Goal: Information Seeking & Learning: Learn about a topic

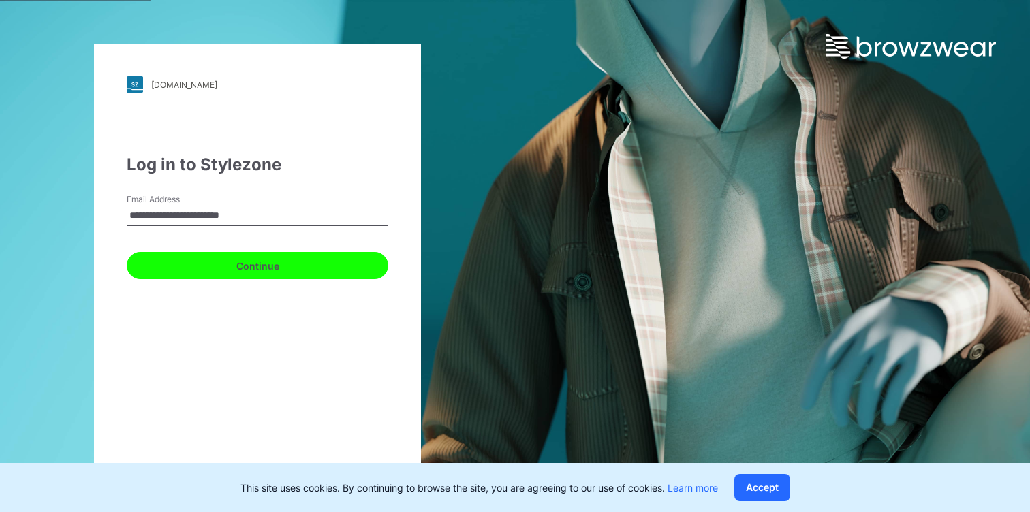
click at [265, 265] on button "Continue" at bounding box center [257, 265] width 261 height 27
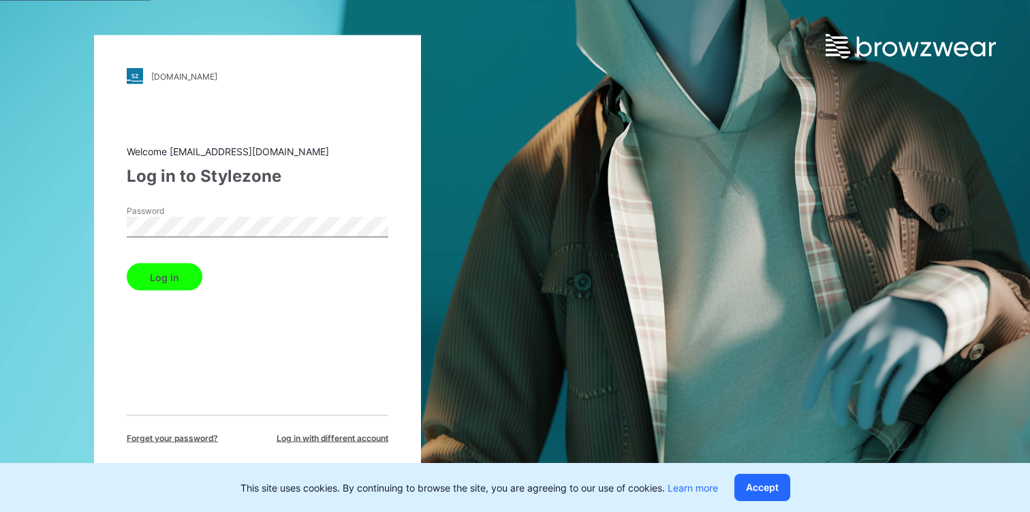
click at [176, 280] on button "Log in" at bounding box center [165, 277] width 76 height 27
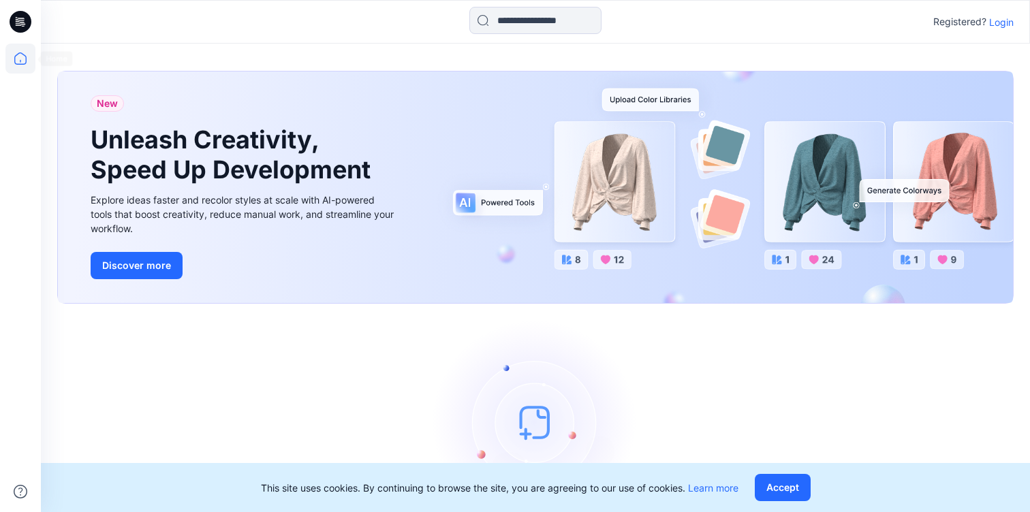
click at [22, 52] on icon at bounding box center [20, 59] width 30 height 30
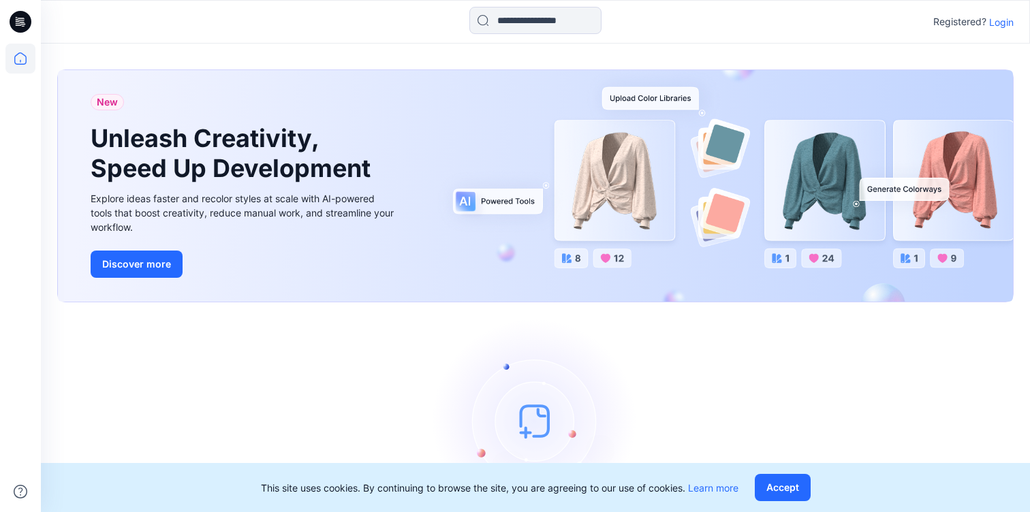
scroll to position [69, 0]
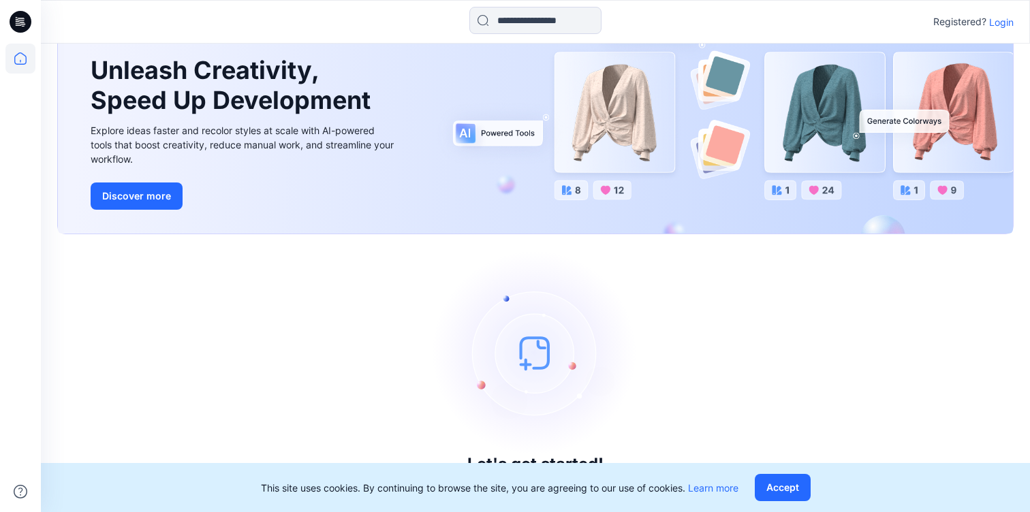
click at [20, 18] on icon at bounding box center [21, 18] width 7 height 1
click at [10, 27] on icon at bounding box center [21, 22] width 22 height 44
click at [17, 62] on icon at bounding box center [20, 59] width 30 height 30
click at [1010, 20] on p "Login" at bounding box center [1001, 22] width 25 height 14
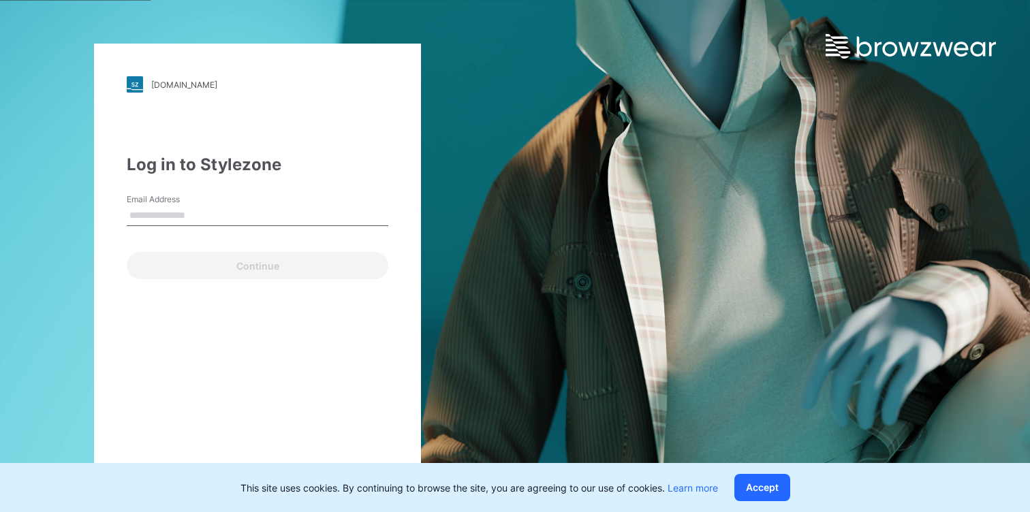
click at [149, 214] on input "Email Address" at bounding box center [257, 216] width 261 height 20
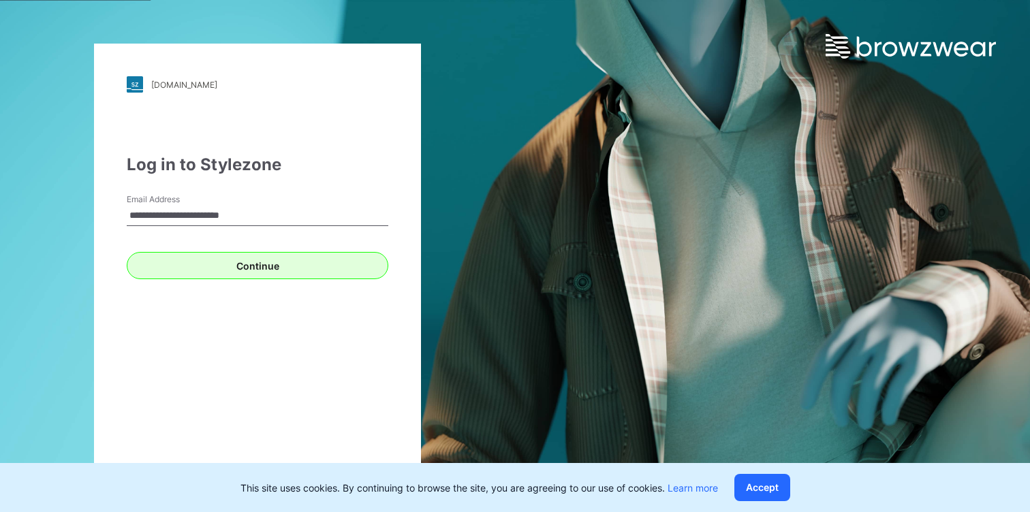
type input "**********"
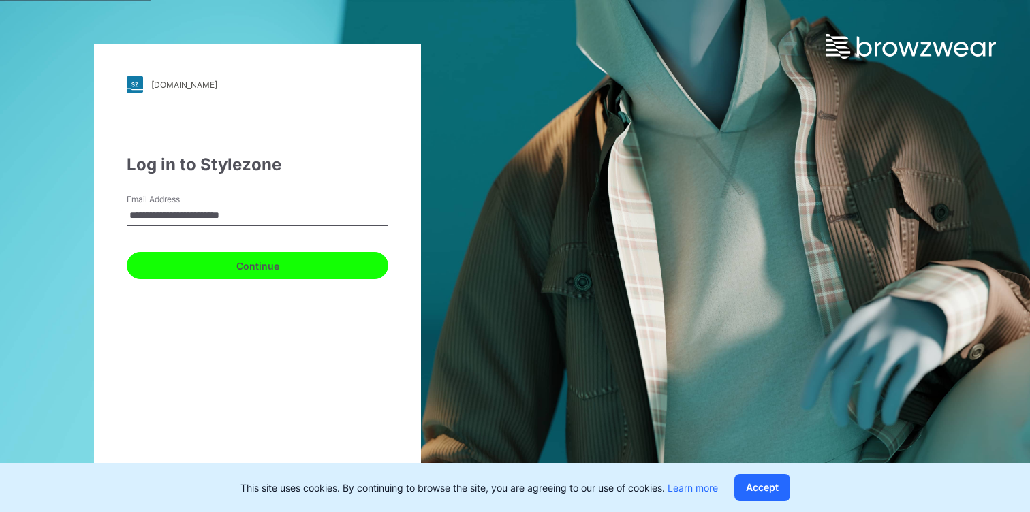
click at [211, 265] on button "Continue" at bounding box center [257, 265] width 261 height 27
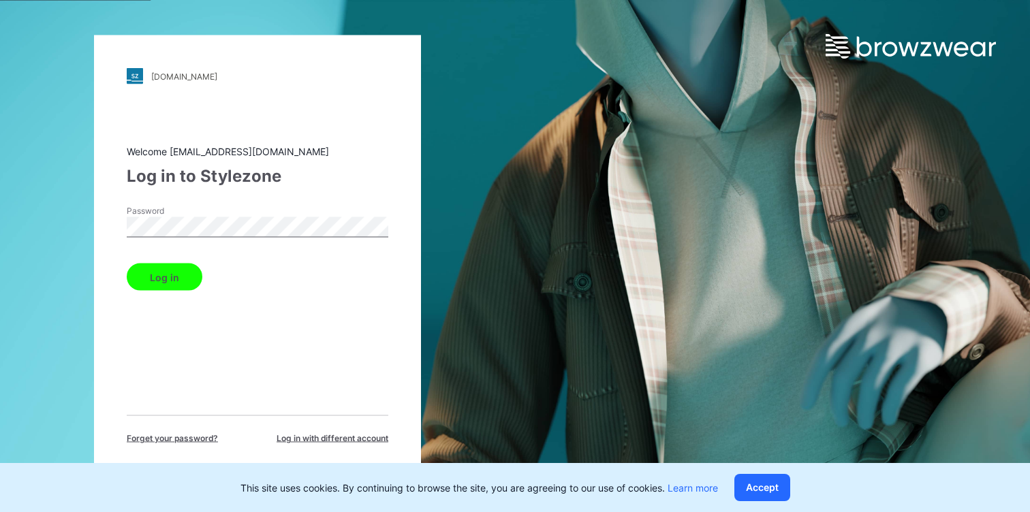
click at [189, 268] on button "Log in" at bounding box center [165, 277] width 76 height 27
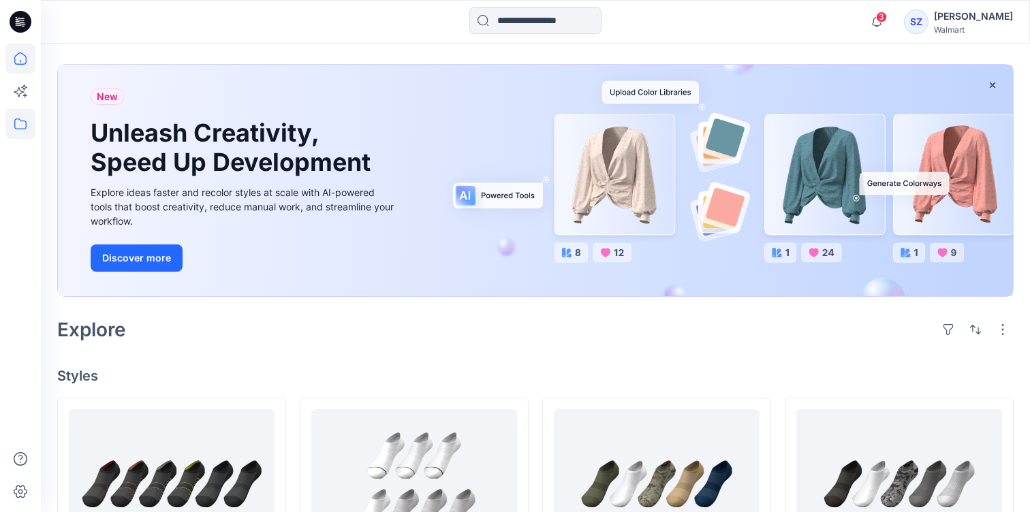
scroll to position [55, 0]
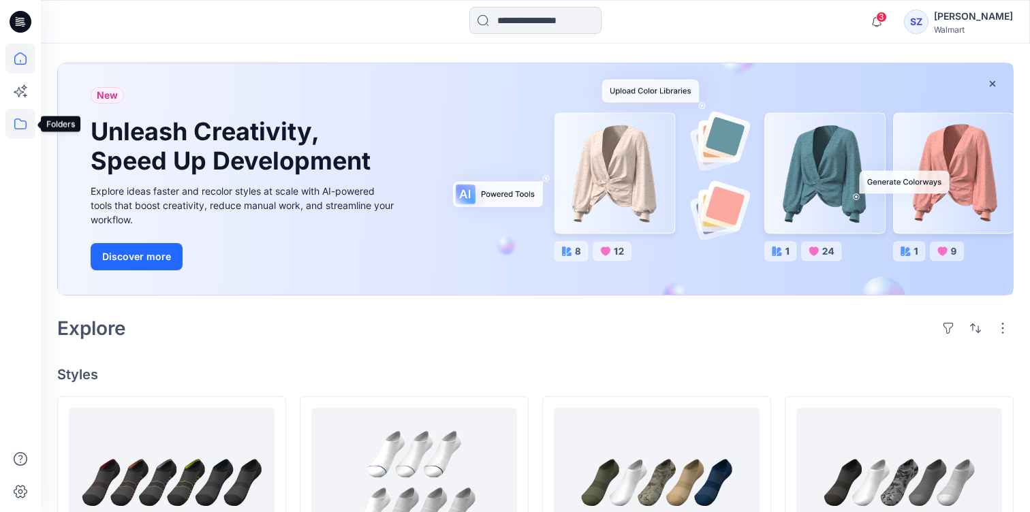
click at [21, 125] on icon at bounding box center [20, 124] width 30 height 30
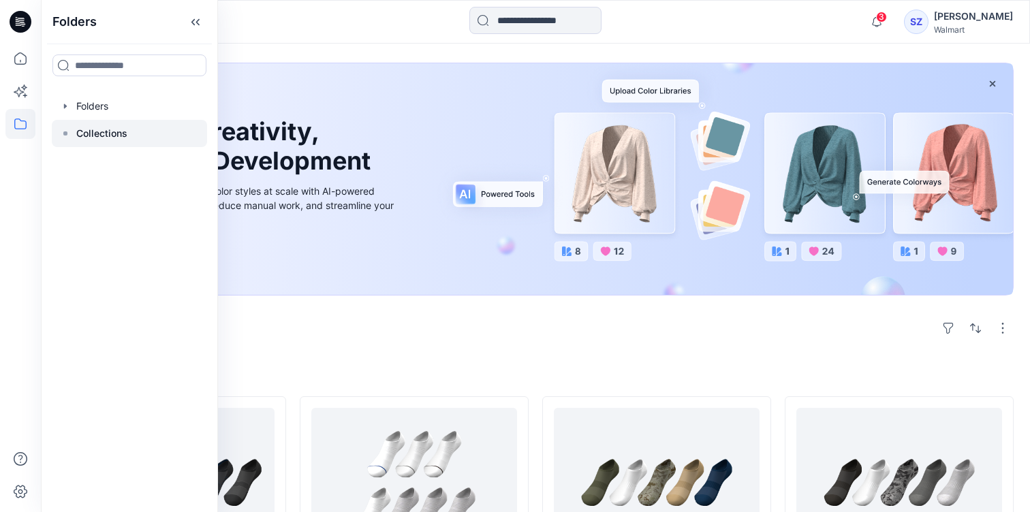
click at [104, 133] on p "Collections" at bounding box center [101, 133] width 51 height 16
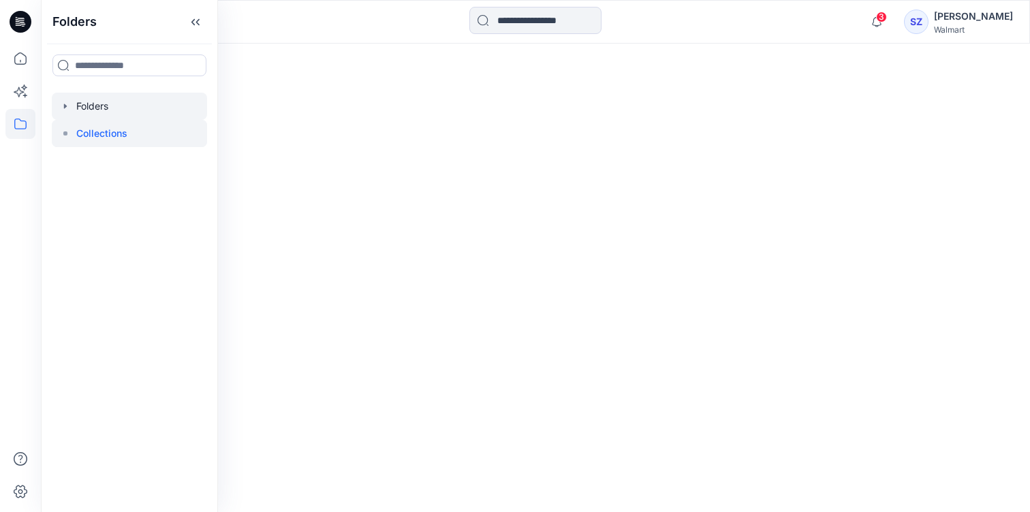
click at [108, 116] on div at bounding box center [129, 106] width 155 height 27
click at [53, 107] on div at bounding box center [129, 106] width 155 height 27
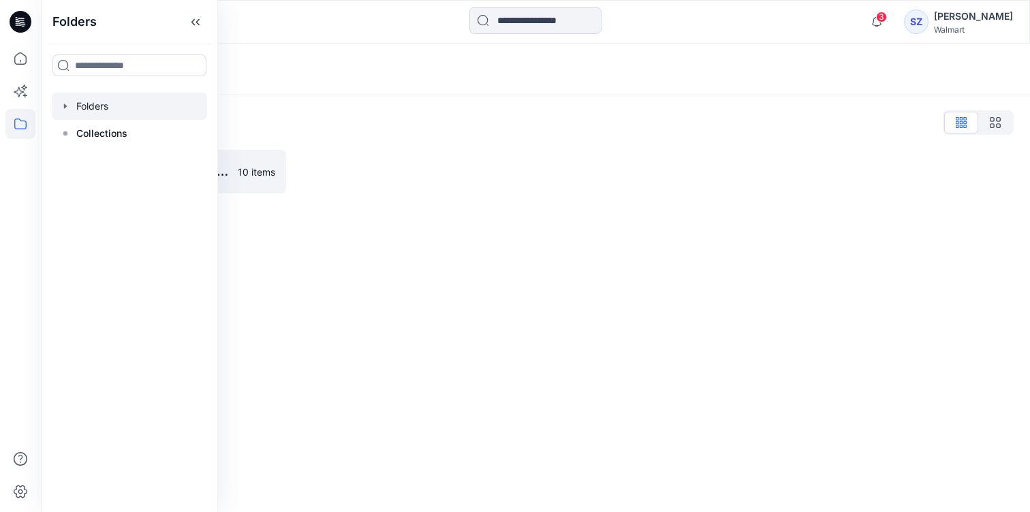
click at [60, 106] on icon "button" at bounding box center [65, 106] width 11 height 11
click at [139, 130] on div at bounding box center [135, 133] width 167 height 27
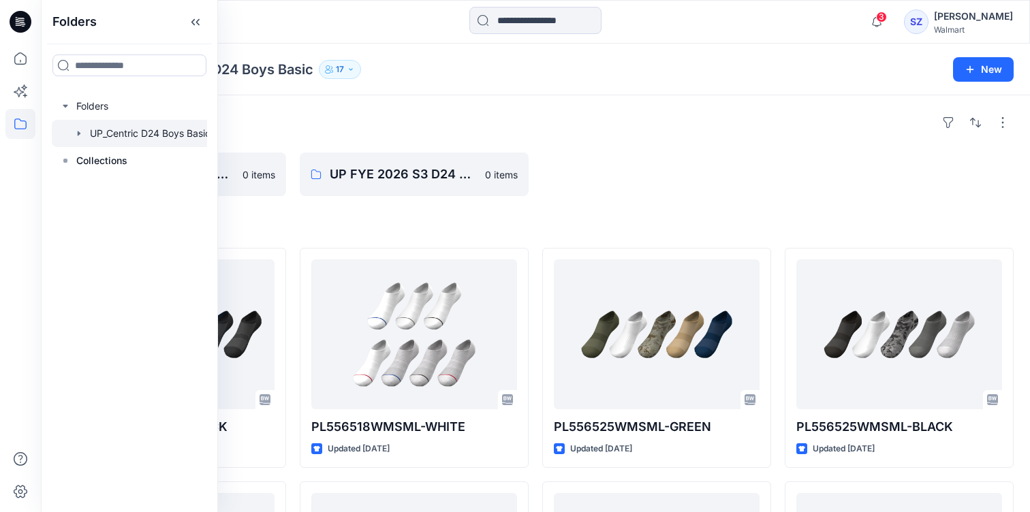
click at [272, 232] on h4 "Styles" at bounding box center [535, 226] width 956 height 16
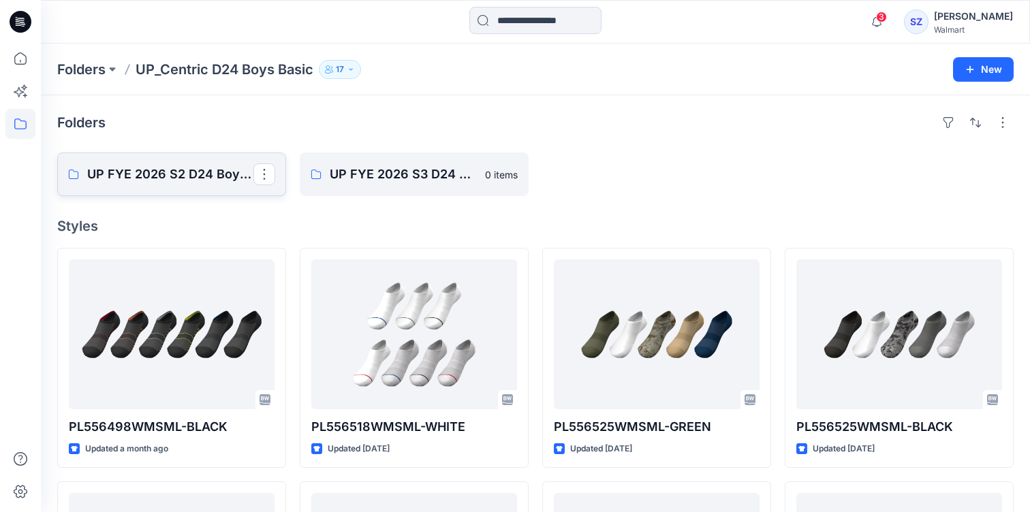
click at [155, 182] on p "UP FYE 2026 S2 D24 Boys Basic Board Centric" at bounding box center [170, 174] width 166 height 19
click at [391, 175] on p "UP FYE 2026 S3 D24 Boys Basic Board Centric" at bounding box center [413, 174] width 166 height 19
click at [889, 22] on icon "button" at bounding box center [876, 21] width 26 height 27
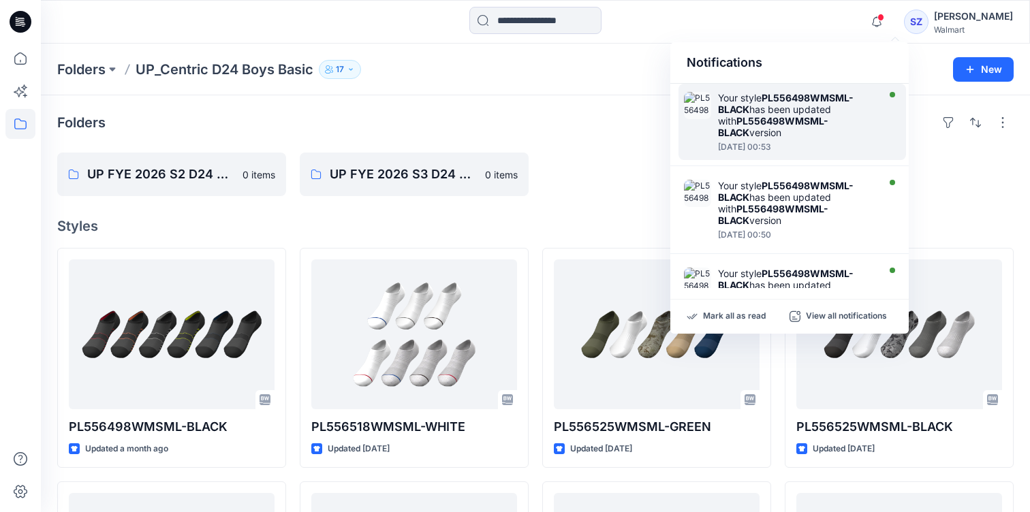
click at [812, 144] on div "Monday, July 28, 2025 00:53" at bounding box center [796, 147] width 157 height 10
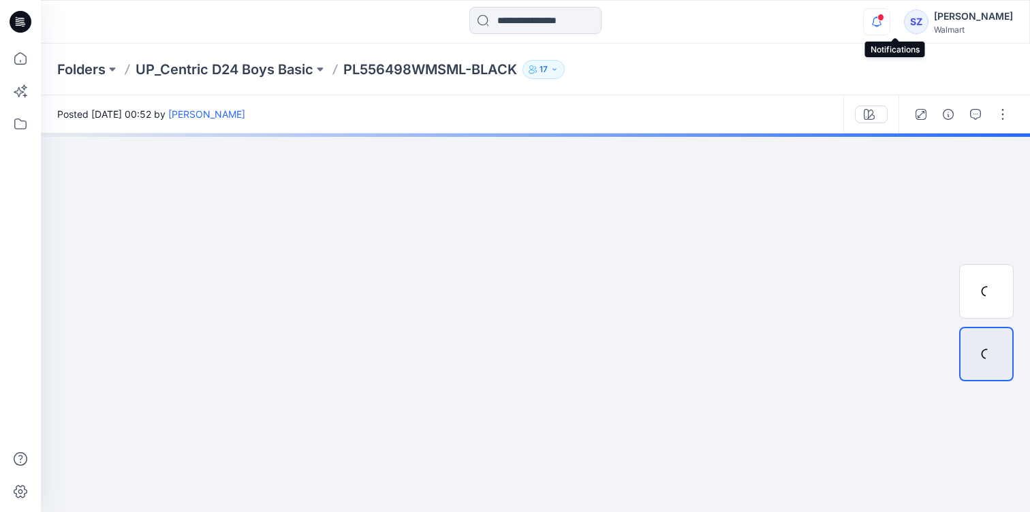
click at [889, 31] on icon "button" at bounding box center [876, 21] width 26 height 27
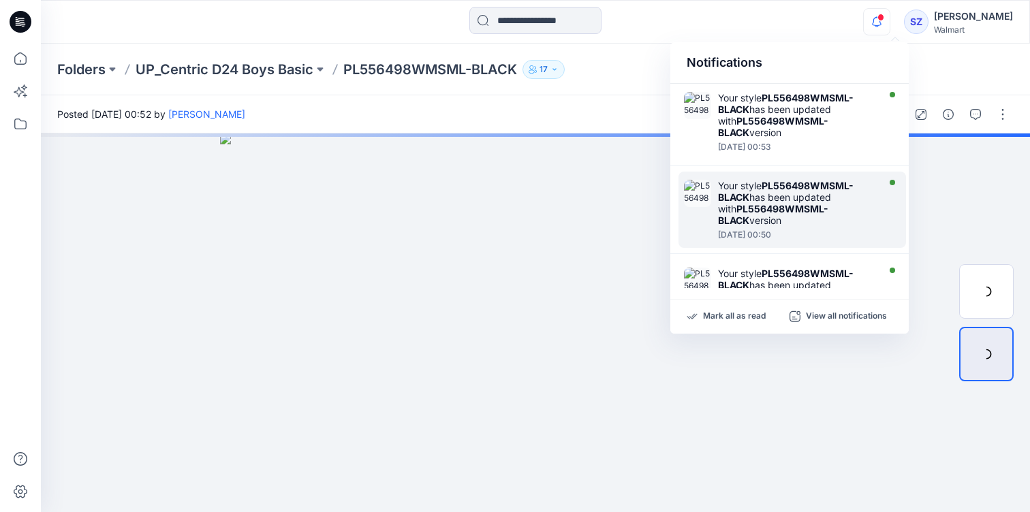
click at [814, 212] on strong "PL556498WMSML-BLACK" at bounding box center [773, 214] width 110 height 23
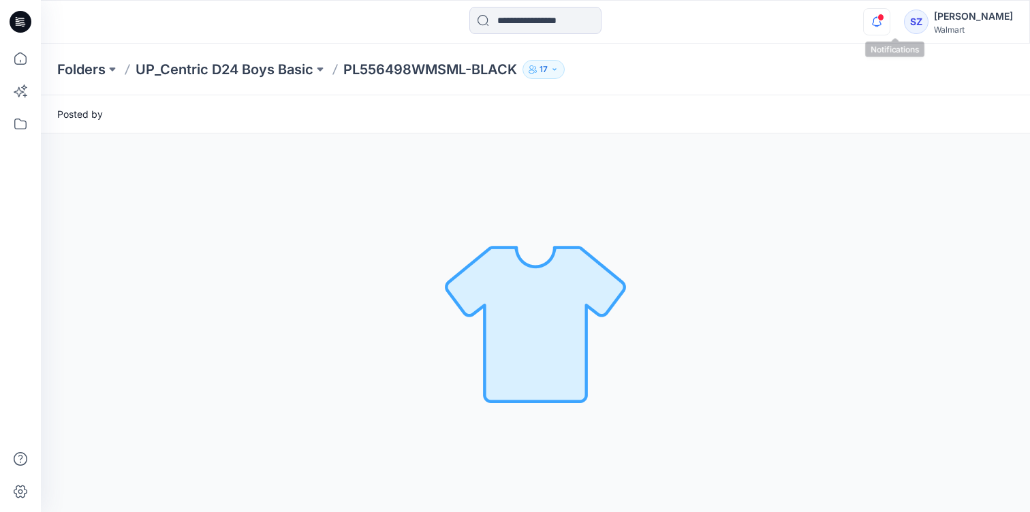
click at [889, 24] on icon "button" at bounding box center [876, 21] width 26 height 27
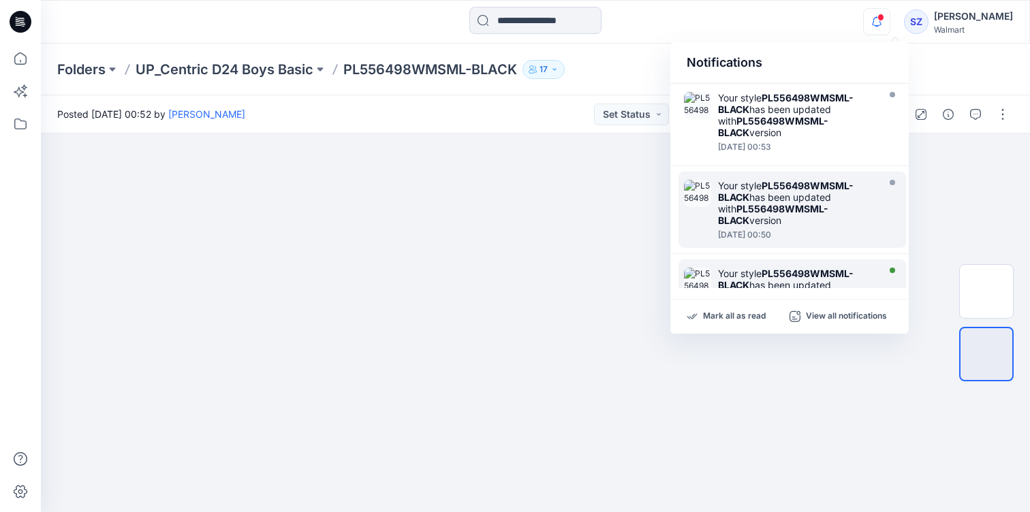
click at [846, 280] on strong "PL556498WMSML-BLACK" at bounding box center [786, 279] width 136 height 23
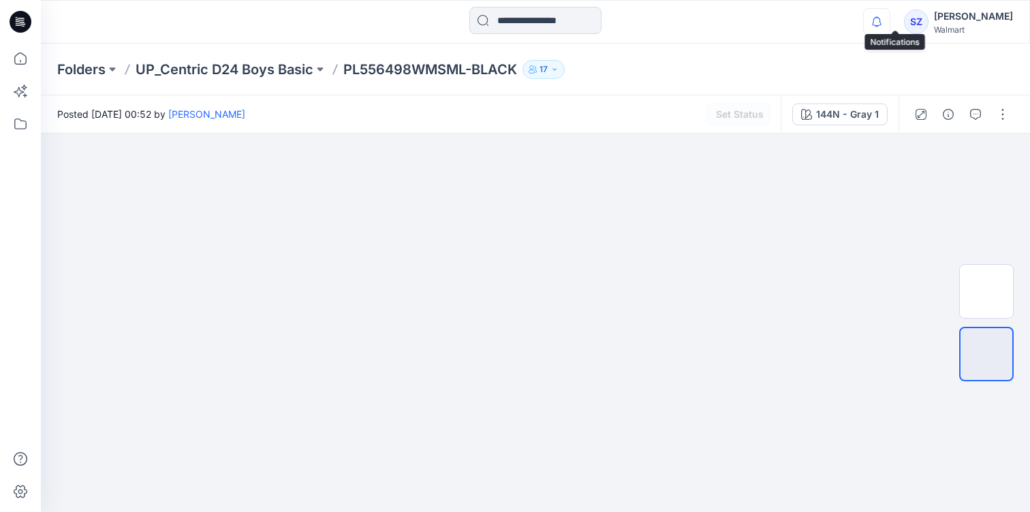
click at [889, 27] on icon "button" at bounding box center [876, 21] width 26 height 27
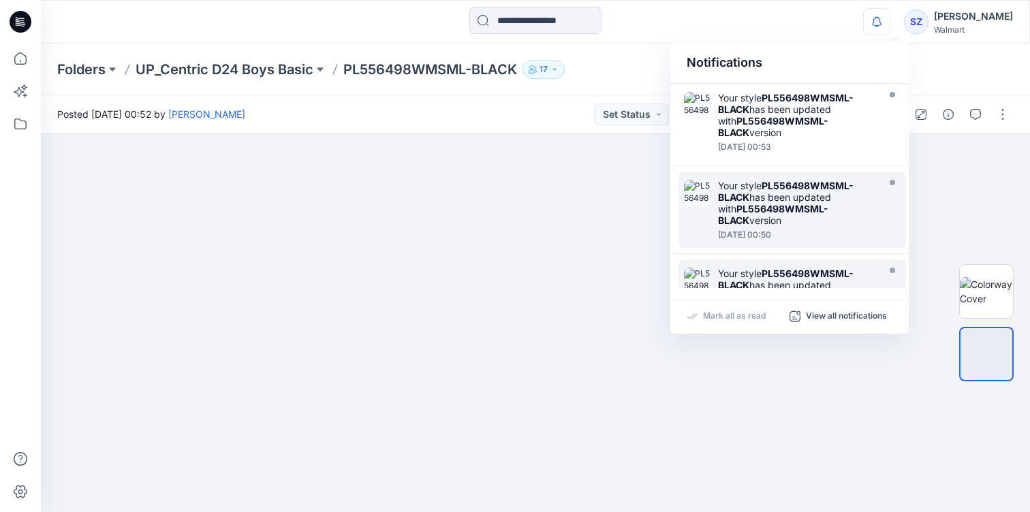
click at [878, 27] on icon "button" at bounding box center [876, 26] width 4 height 2
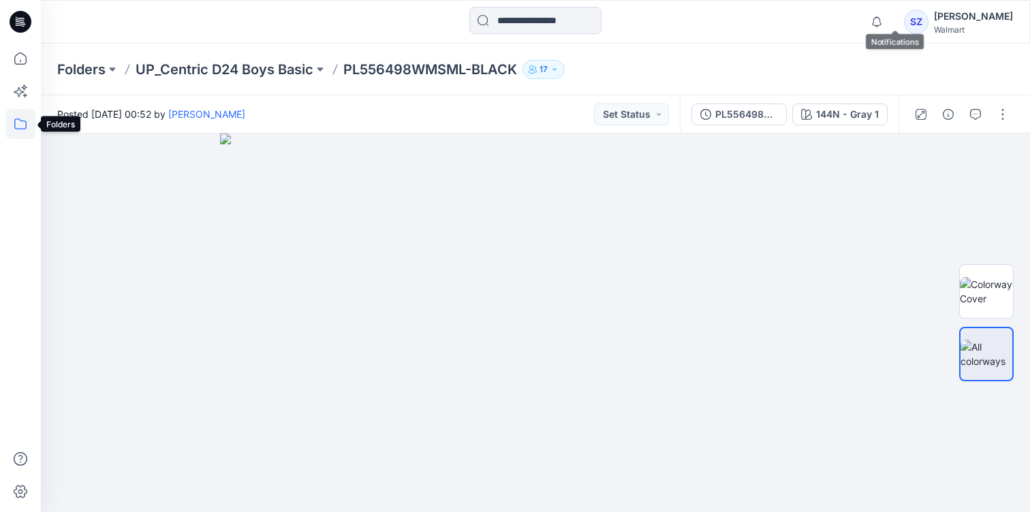
click at [23, 127] on icon at bounding box center [20, 124] width 30 height 30
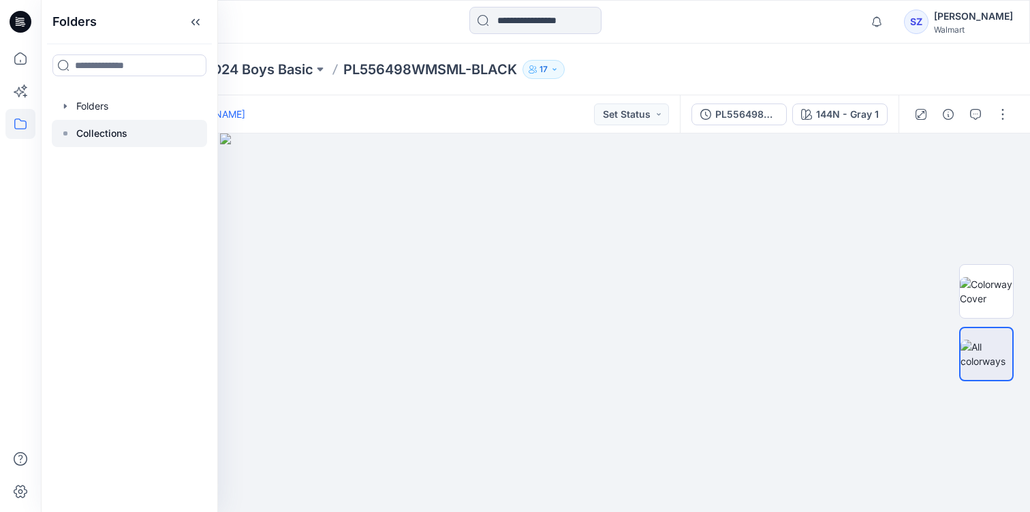
click at [97, 128] on p "Collections" at bounding box center [101, 133] width 51 height 16
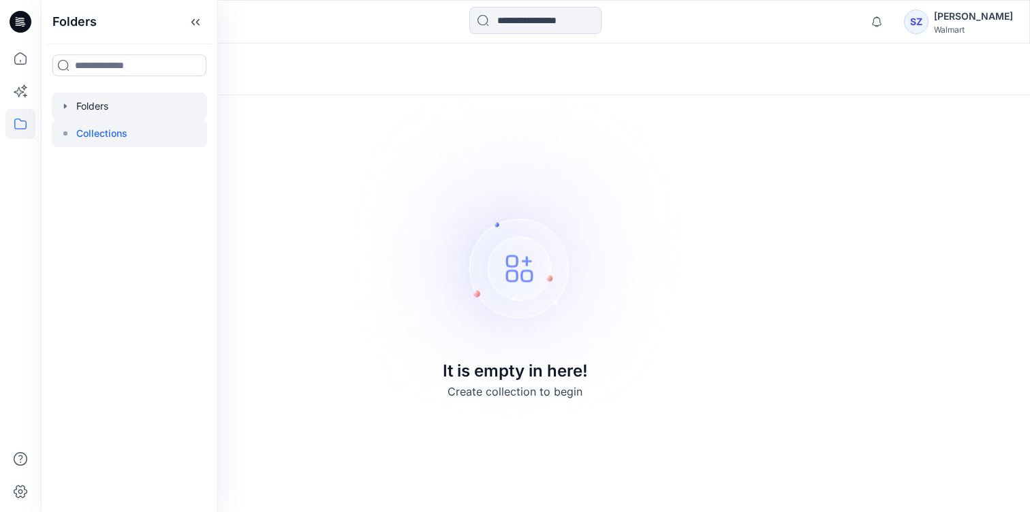
click at [105, 112] on div at bounding box center [129, 106] width 155 height 27
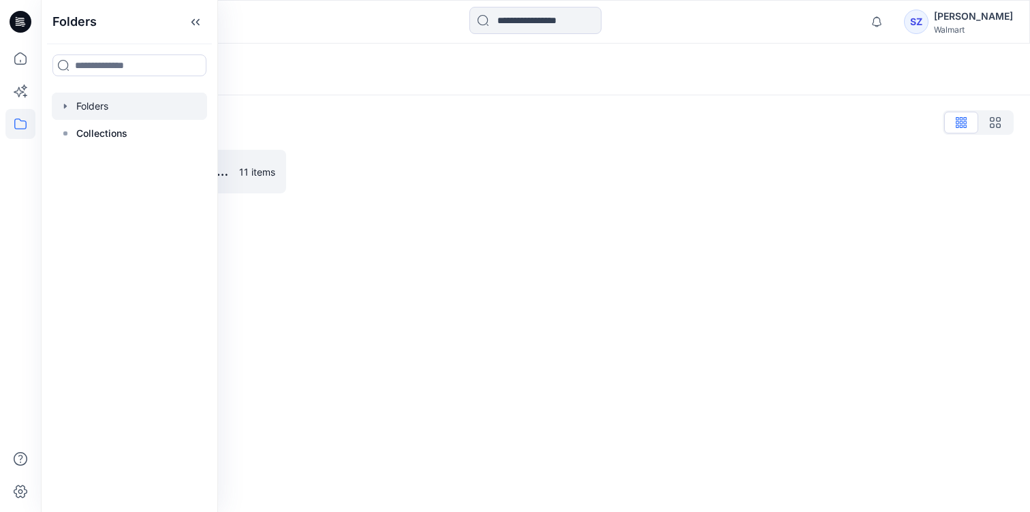
drag, startPoint x: 306, startPoint y: 237, endPoint x: 268, endPoint y: 200, distance: 53.0
click at [306, 236] on div "Folders Folders List UP_Centric D24 Boys Basic 11 items" at bounding box center [535, 278] width 989 height 468
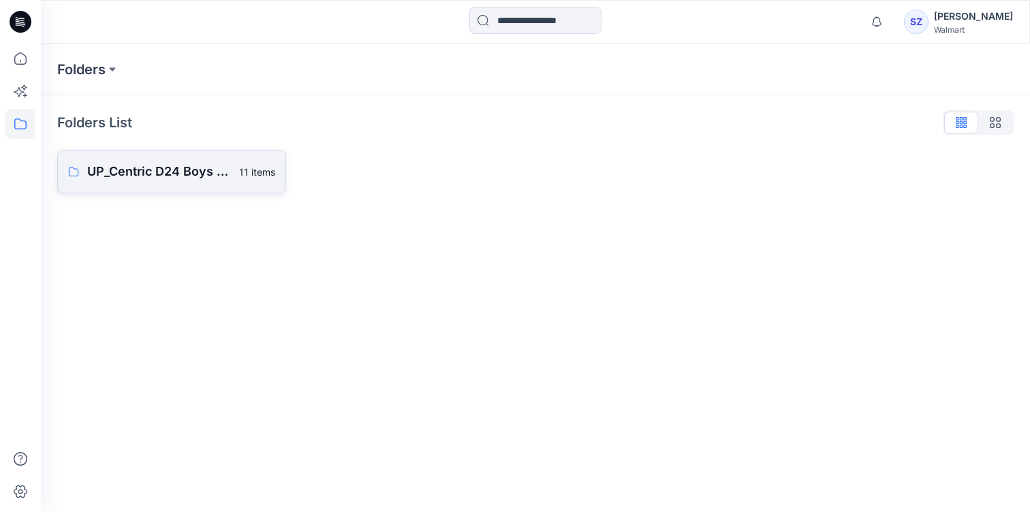
click at [200, 176] on p "UP_Centric D24 Boys Basic" at bounding box center [159, 171] width 144 height 19
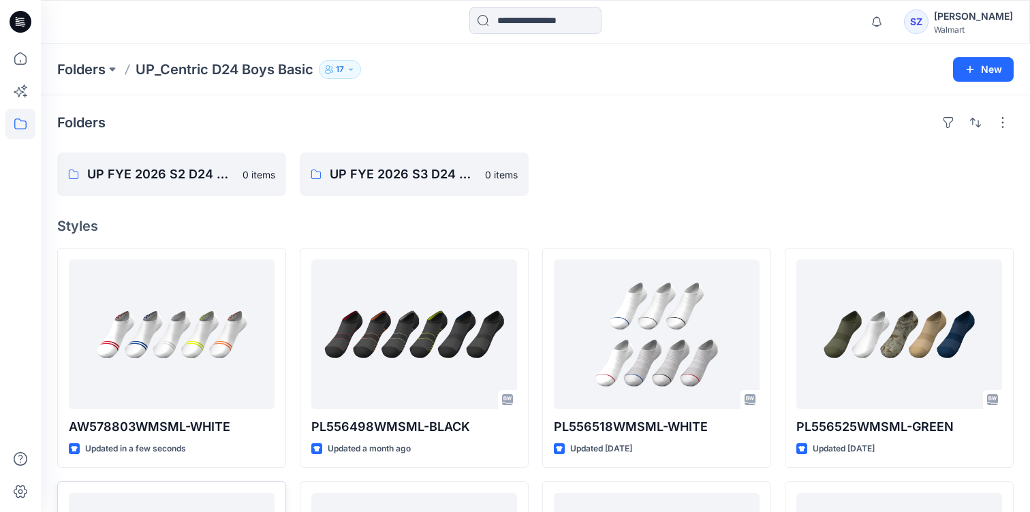
scroll to position [2, 0]
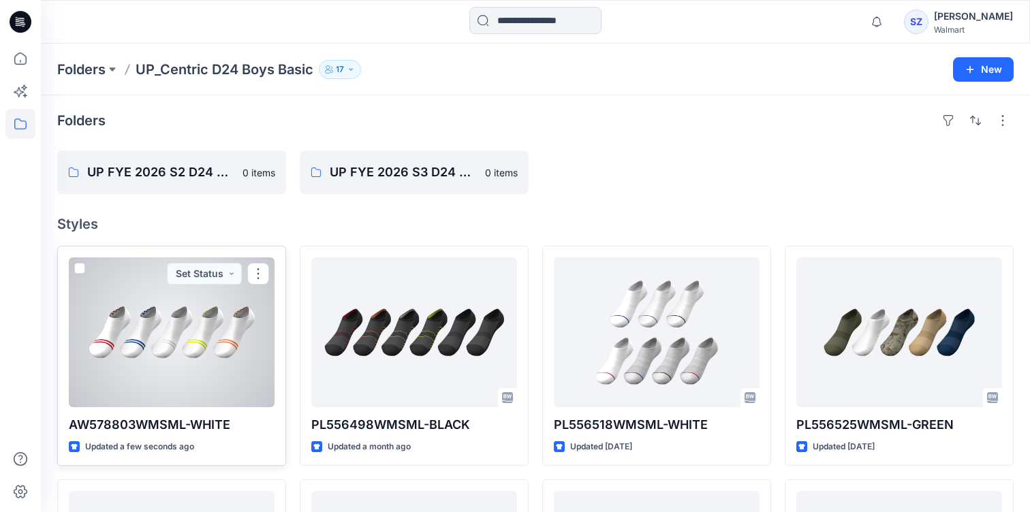
click at [168, 353] on div at bounding box center [172, 332] width 206 height 150
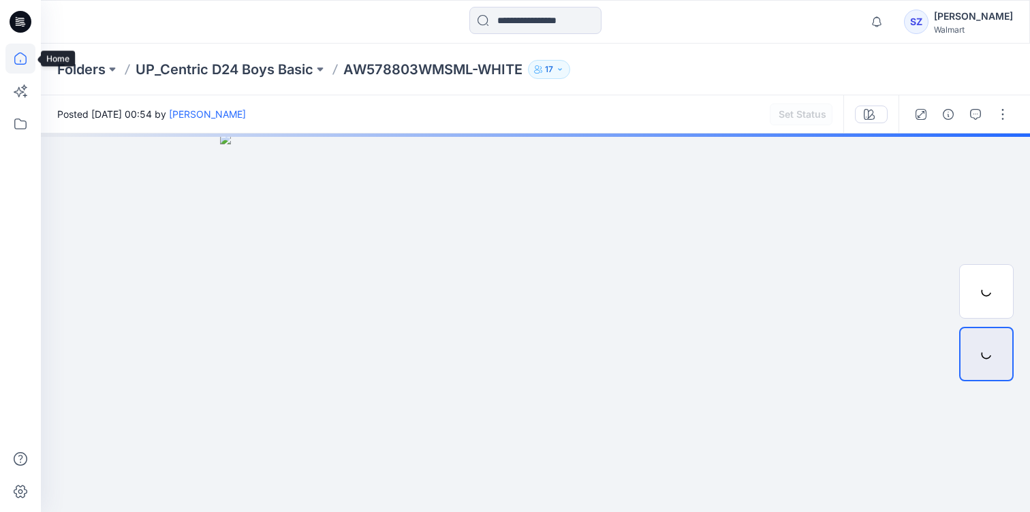
click at [25, 61] on icon at bounding box center [20, 59] width 30 height 30
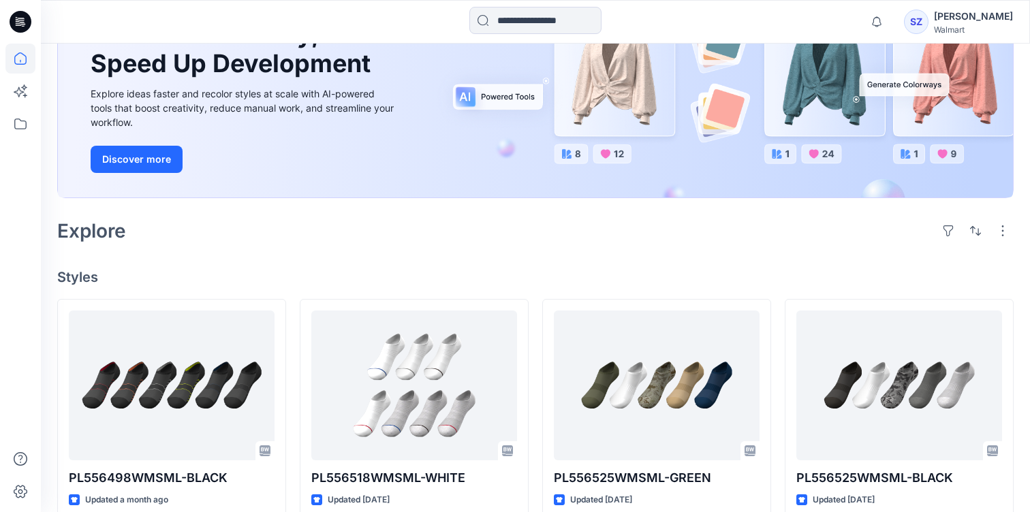
scroll to position [155, 0]
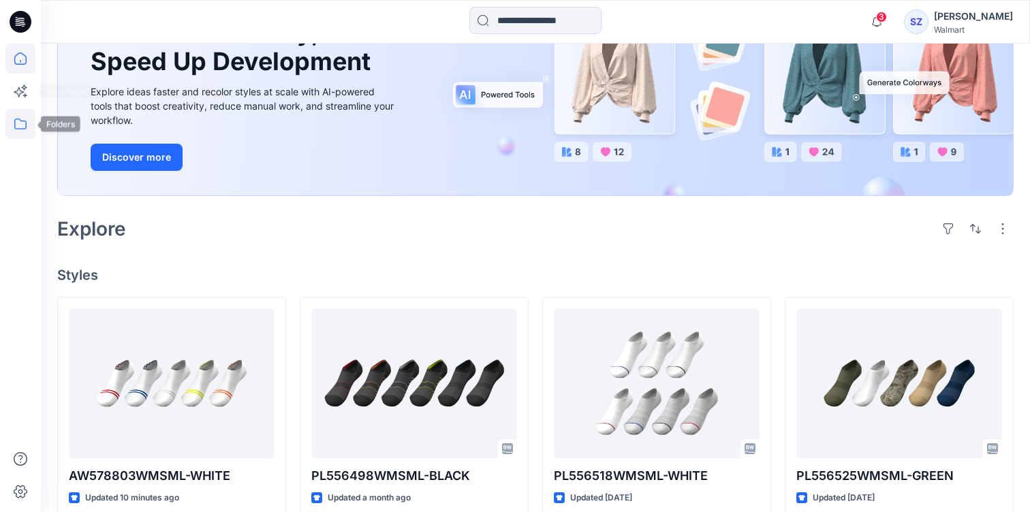
click at [22, 122] on icon at bounding box center [20, 124] width 30 height 30
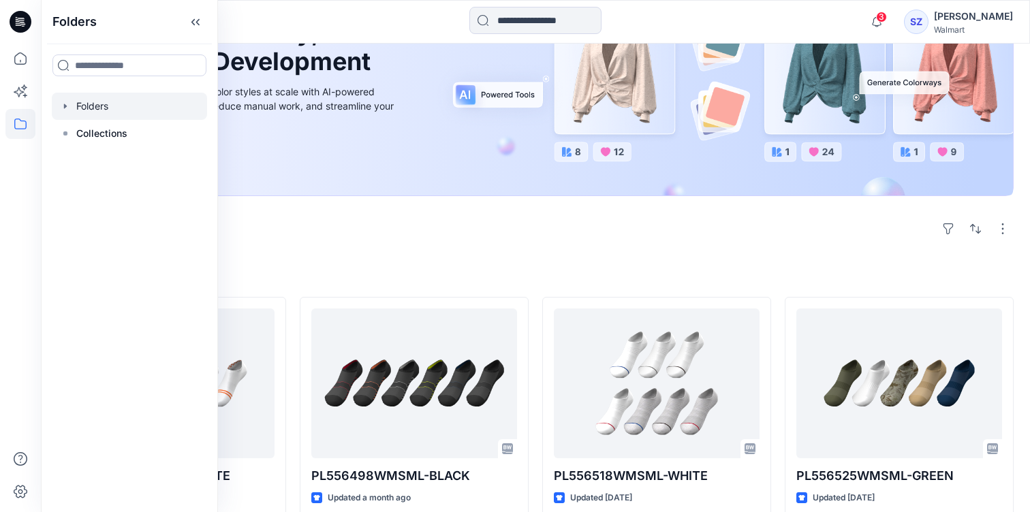
click at [66, 110] on icon "button" at bounding box center [65, 106] width 11 height 11
click at [118, 136] on div at bounding box center [135, 133] width 167 height 27
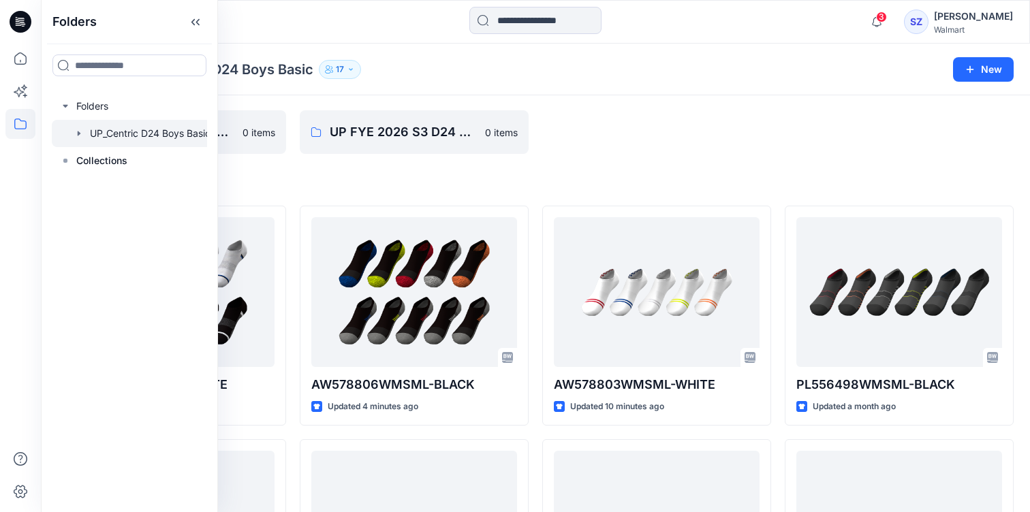
scroll to position [48, 0]
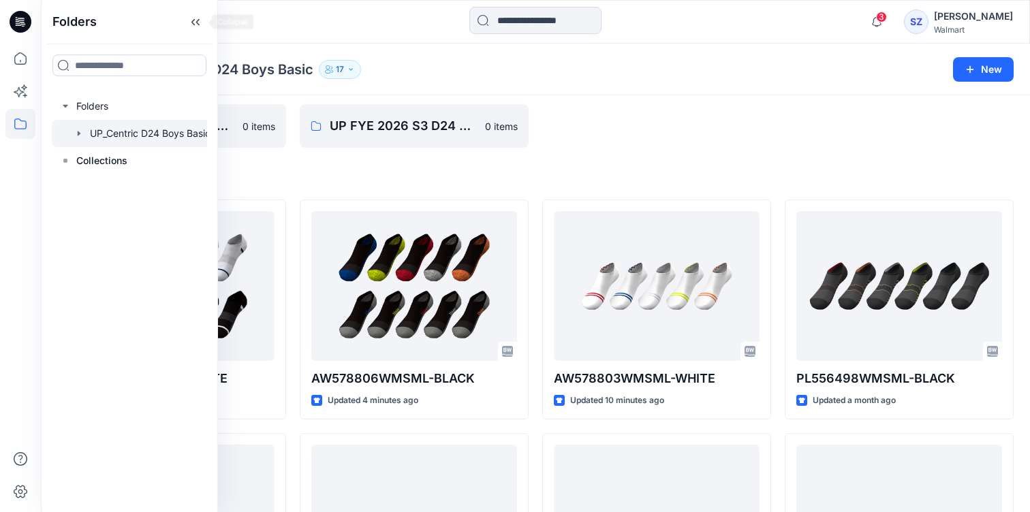
click at [203, 26] on icon at bounding box center [196, 22] width 22 height 22
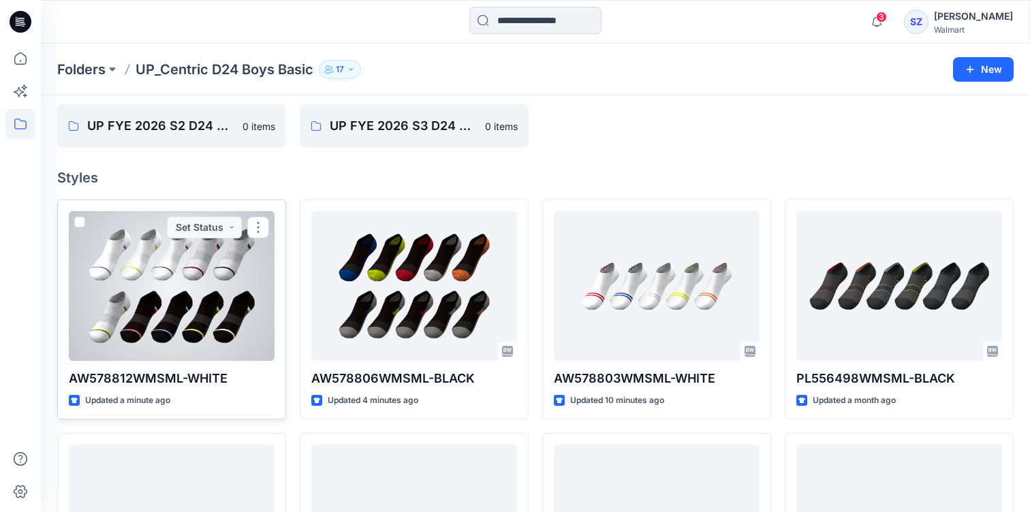
click at [214, 323] on div at bounding box center [172, 286] width 206 height 150
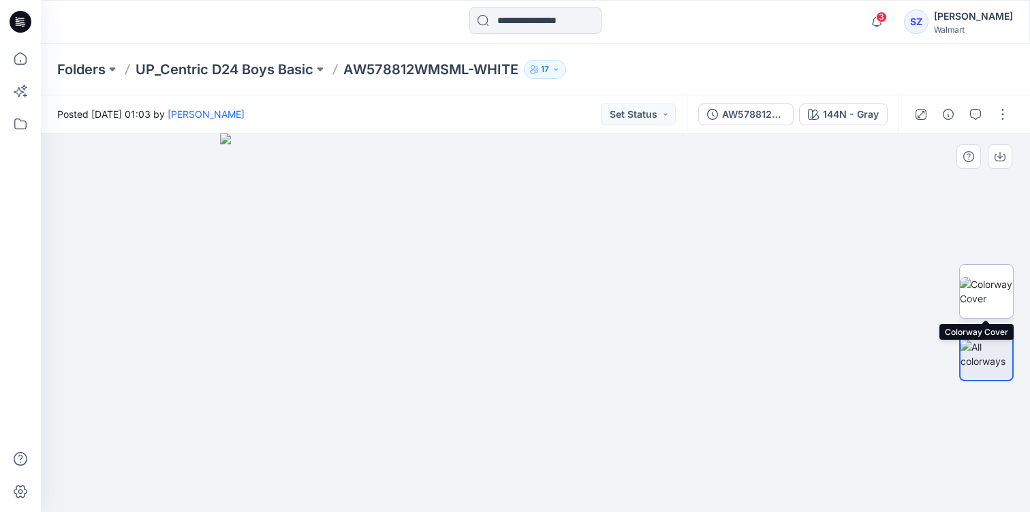
click at [993, 288] on img at bounding box center [985, 291] width 53 height 29
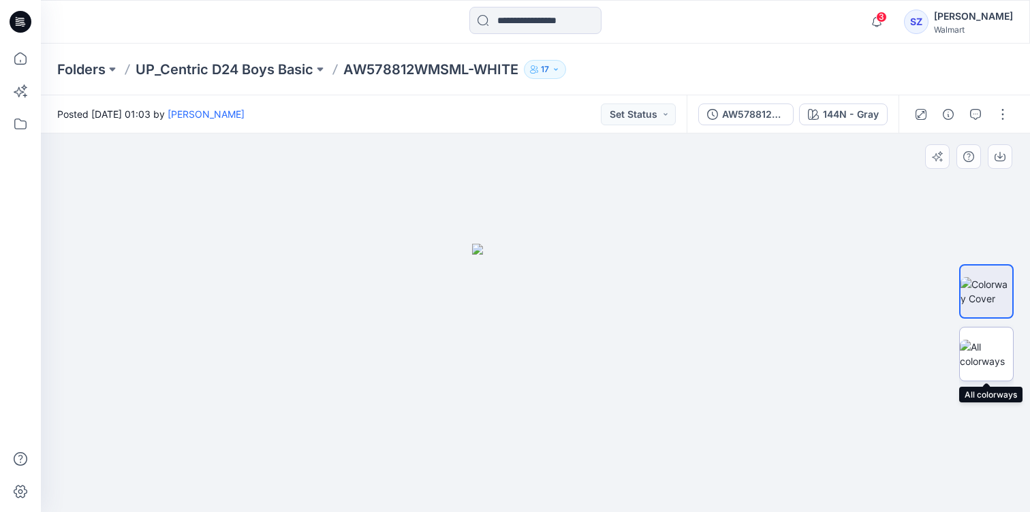
click at [995, 350] on img at bounding box center [985, 354] width 53 height 29
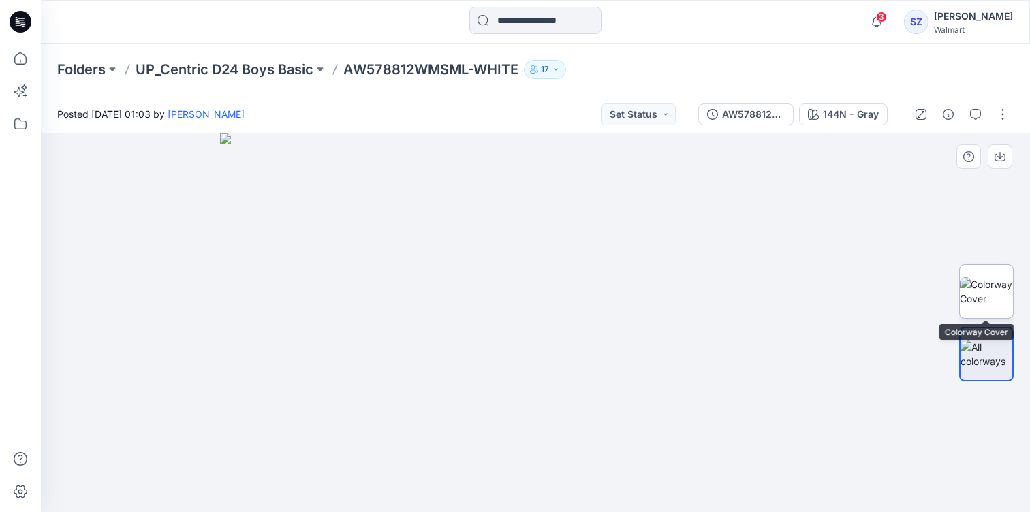
click at [980, 278] on img at bounding box center [985, 291] width 53 height 29
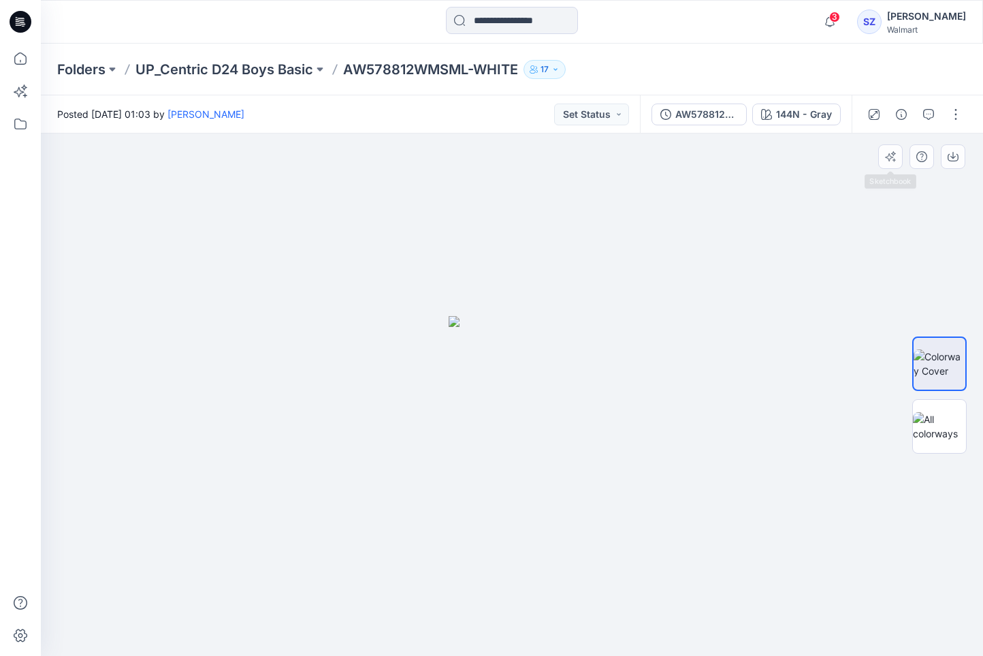
click at [848, 266] on div at bounding box center [512, 394] width 942 height 522
drag, startPoint x: 484, startPoint y: 401, endPoint x: 372, endPoint y: 403, distance: 111.7
click at [365, 406] on div at bounding box center [512, 394] width 942 height 522
click at [956, 436] on img at bounding box center [939, 426] width 53 height 29
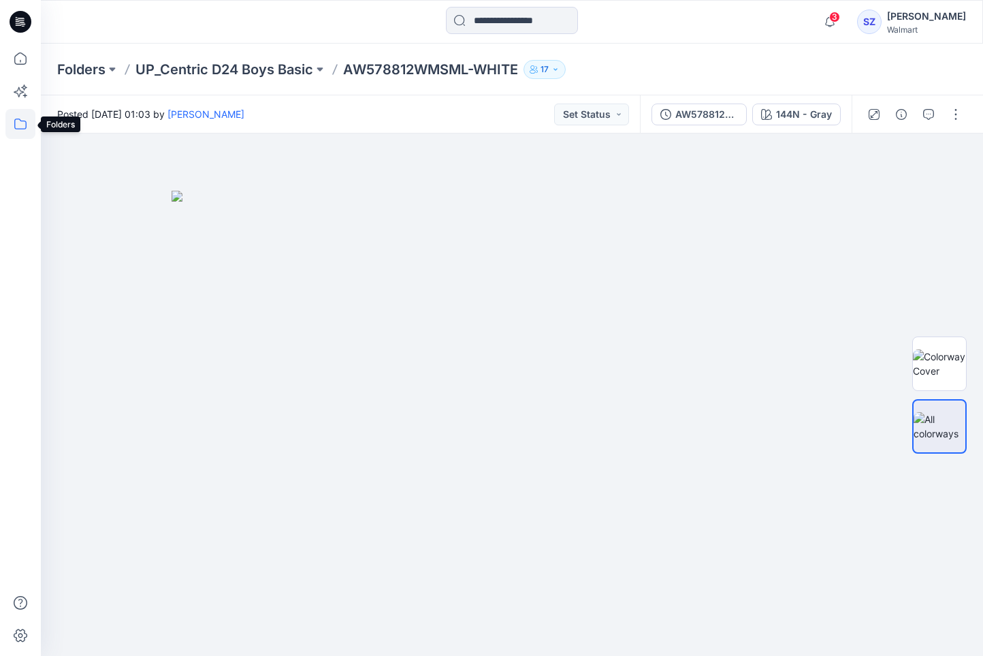
click at [26, 129] on icon at bounding box center [20, 124] width 30 height 30
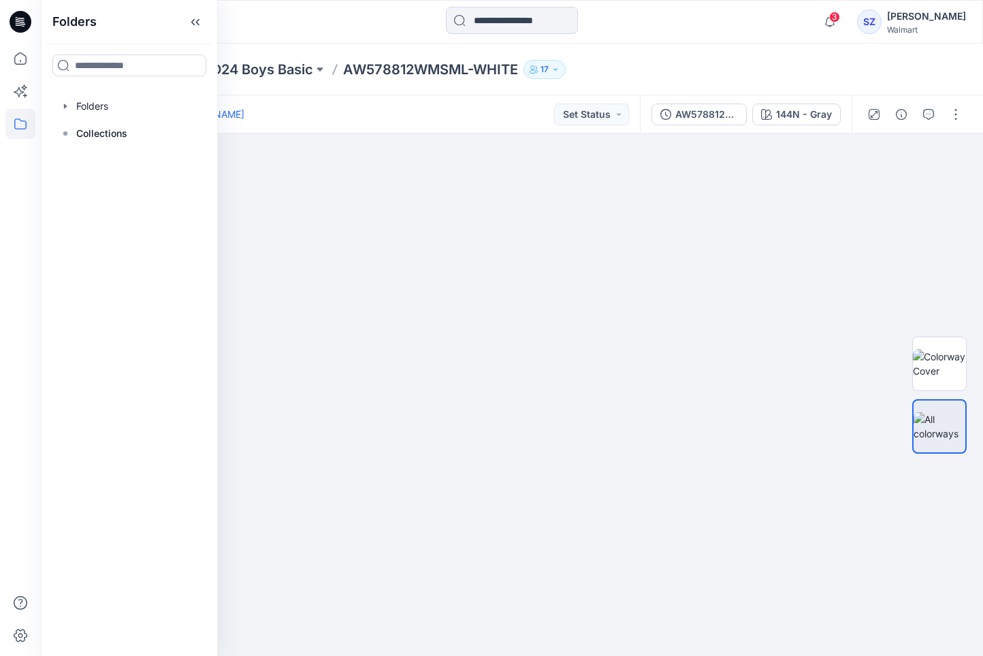
click at [220, 93] on div "Folders UP_Centric D24 Boys Basic AW578812WMSML-WHITE 17" at bounding box center [512, 70] width 942 height 52
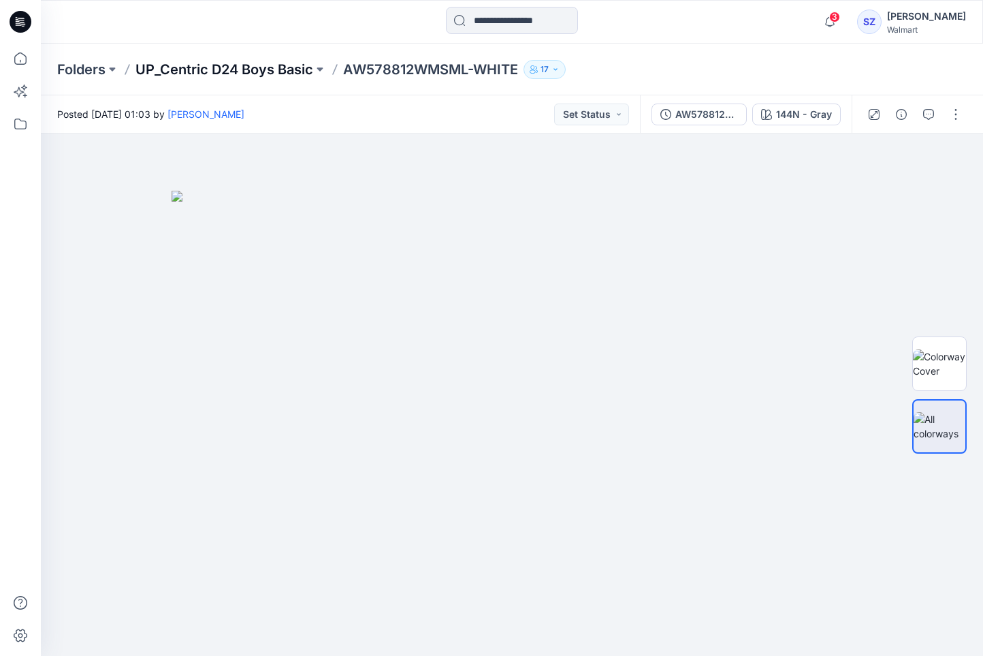
click at [278, 76] on p "UP_Centric D24 Boys Basic" at bounding box center [225, 69] width 178 height 19
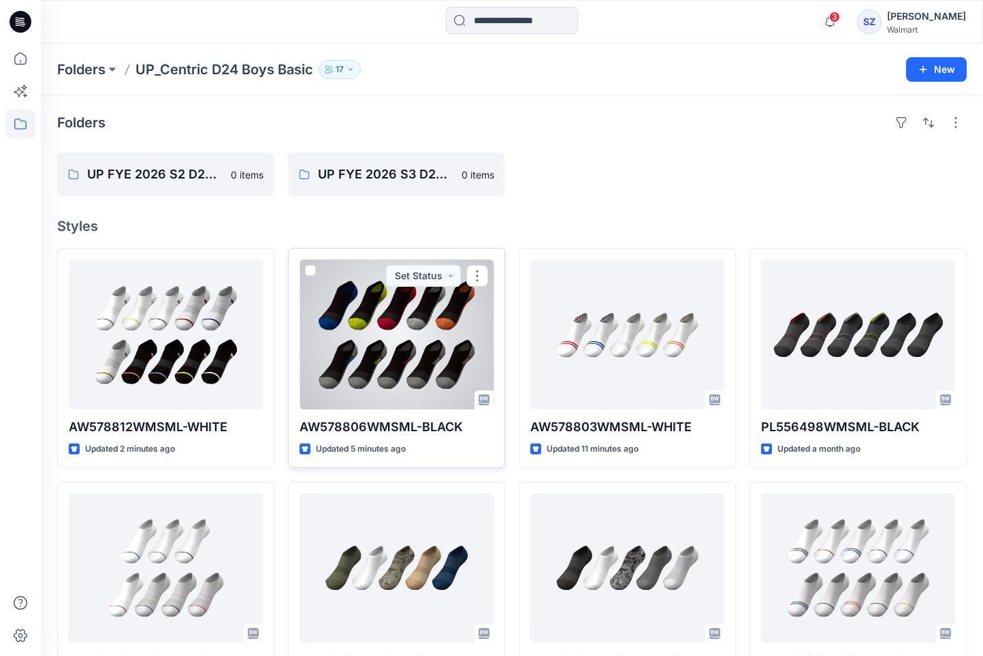
click at [402, 352] on div at bounding box center [397, 334] width 194 height 150
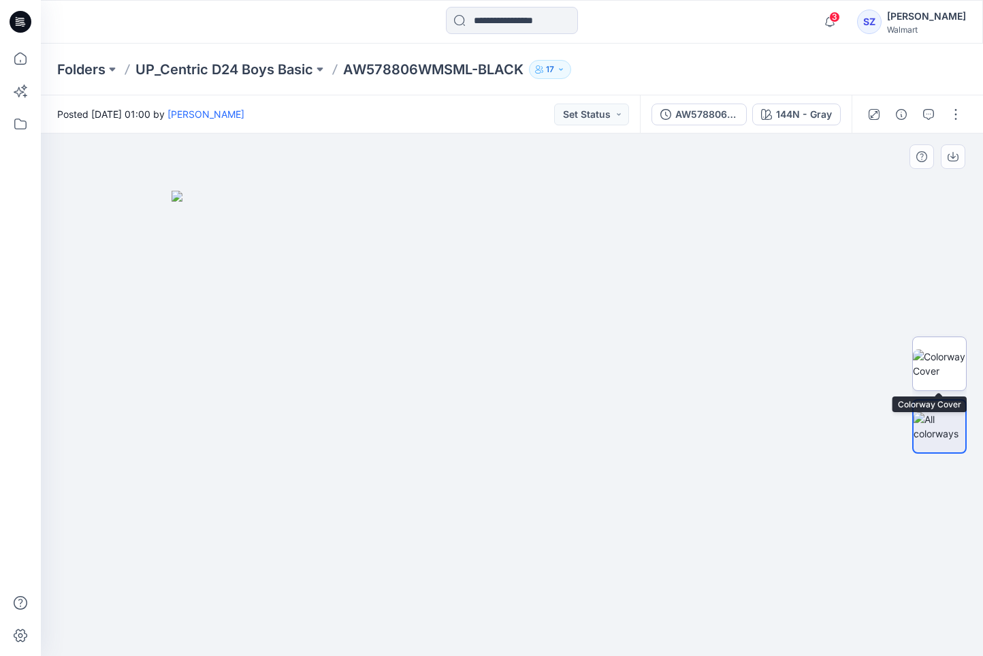
click at [934, 376] on img at bounding box center [939, 363] width 53 height 29
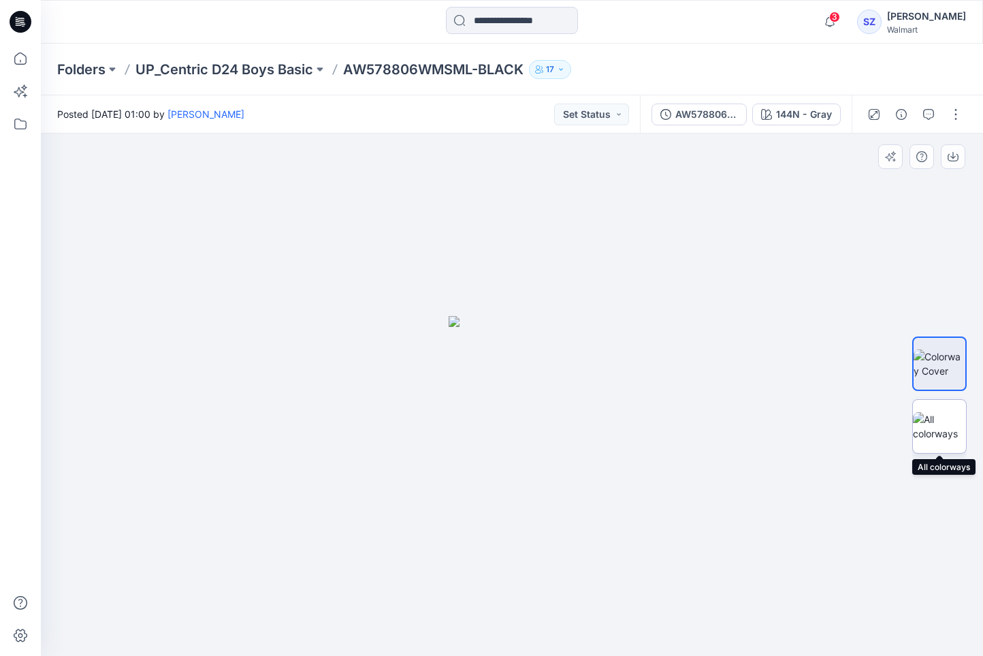
click at [966, 443] on div at bounding box center [939, 426] width 54 height 54
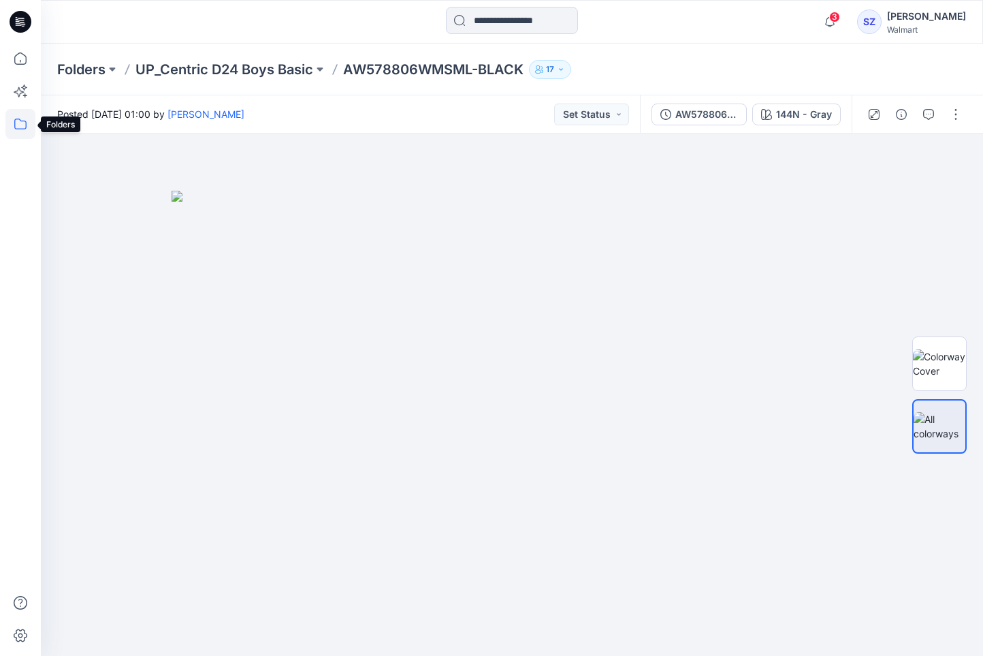
click at [30, 125] on icon at bounding box center [20, 124] width 30 height 30
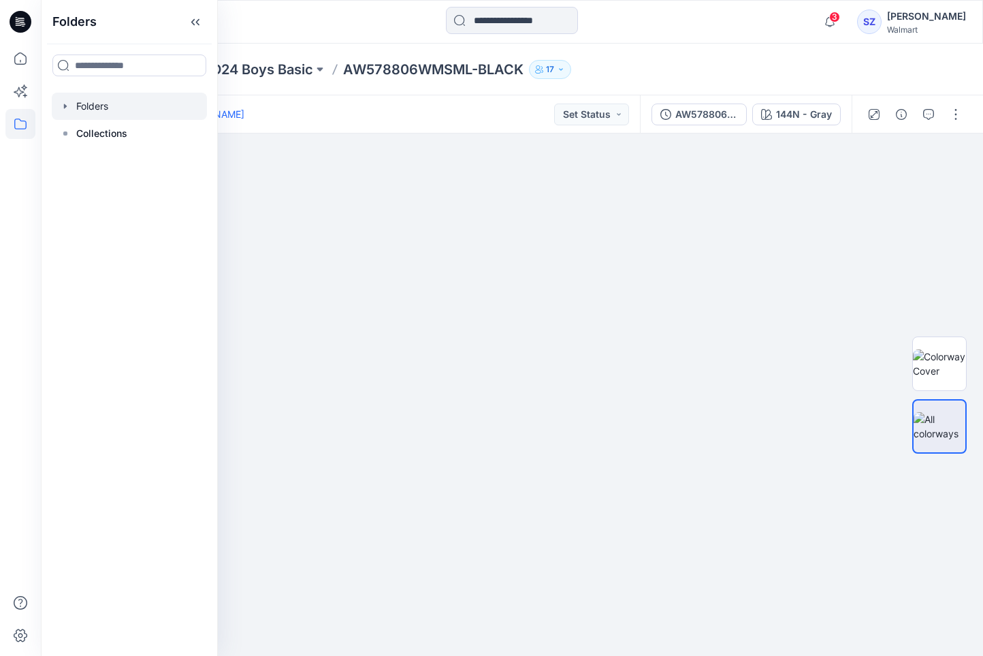
click at [65, 108] on icon "button" at bounding box center [65, 105] width 3 height 5
click at [118, 140] on div at bounding box center [135, 133] width 167 height 27
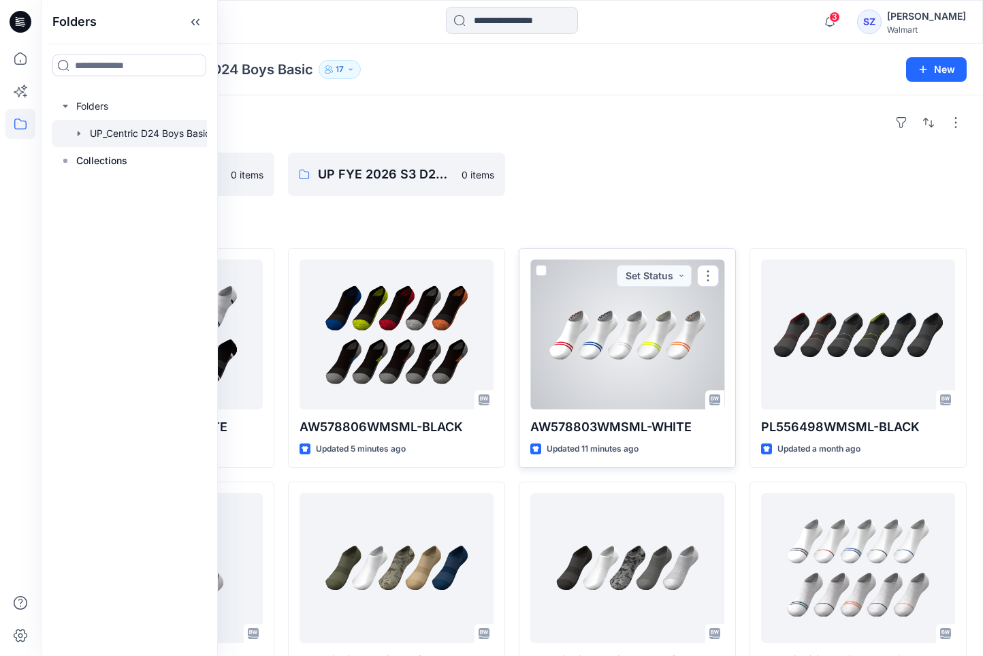
click at [639, 354] on div at bounding box center [627, 334] width 194 height 150
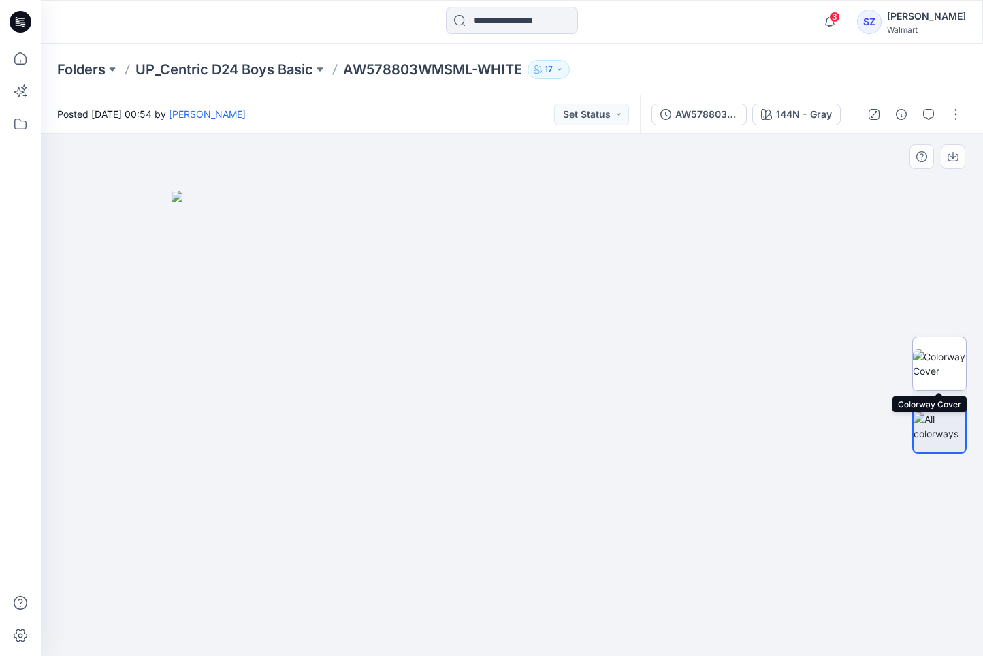
click at [938, 360] on img at bounding box center [939, 363] width 53 height 29
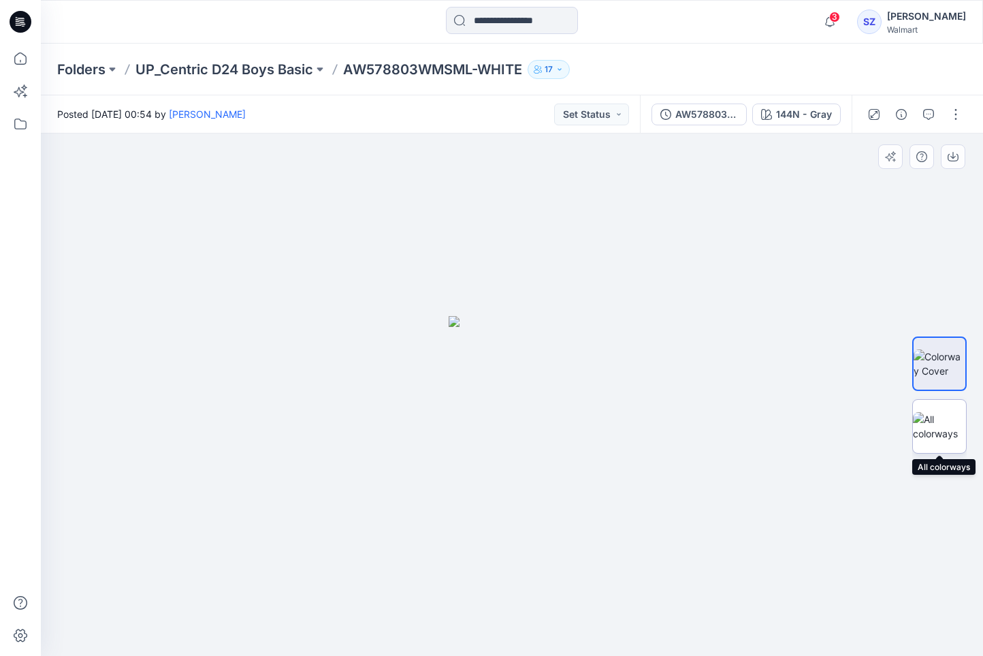
click at [946, 416] on img at bounding box center [939, 426] width 53 height 29
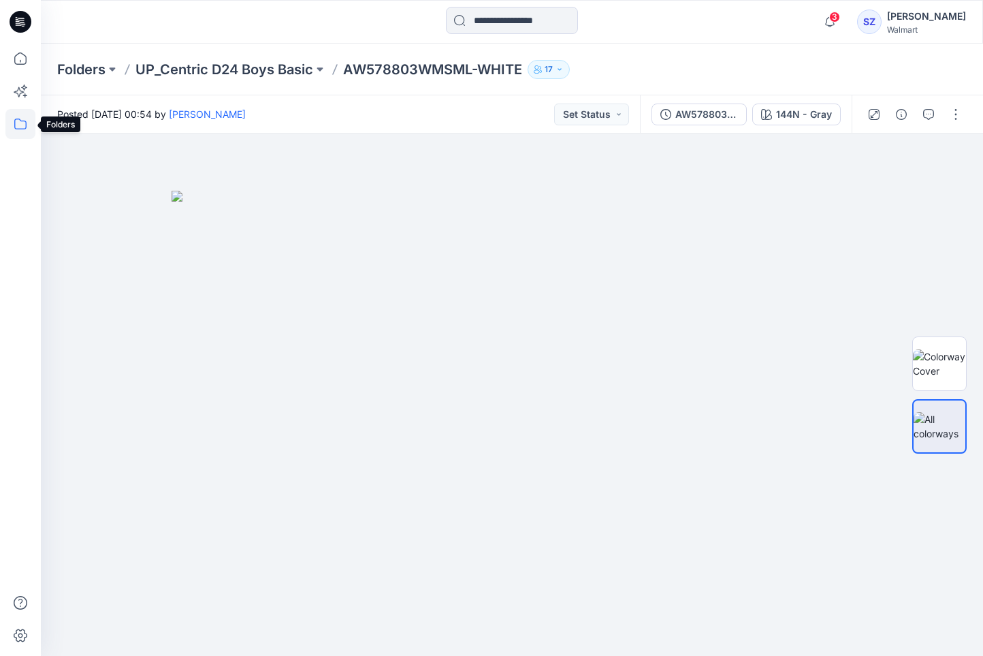
click at [19, 127] on icon at bounding box center [20, 124] width 30 height 30
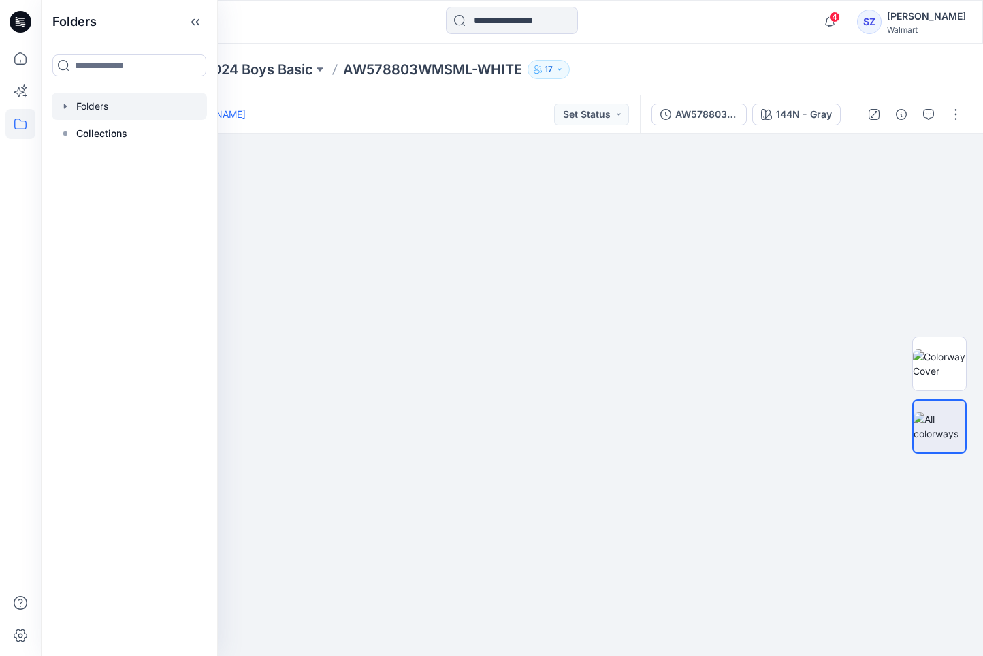
click at [63, 108] on icon "button" at bounding box center [65, 106] width 11 height 11
click at [101, 130] on div at bounding box center [135, 133] width 167 height 27
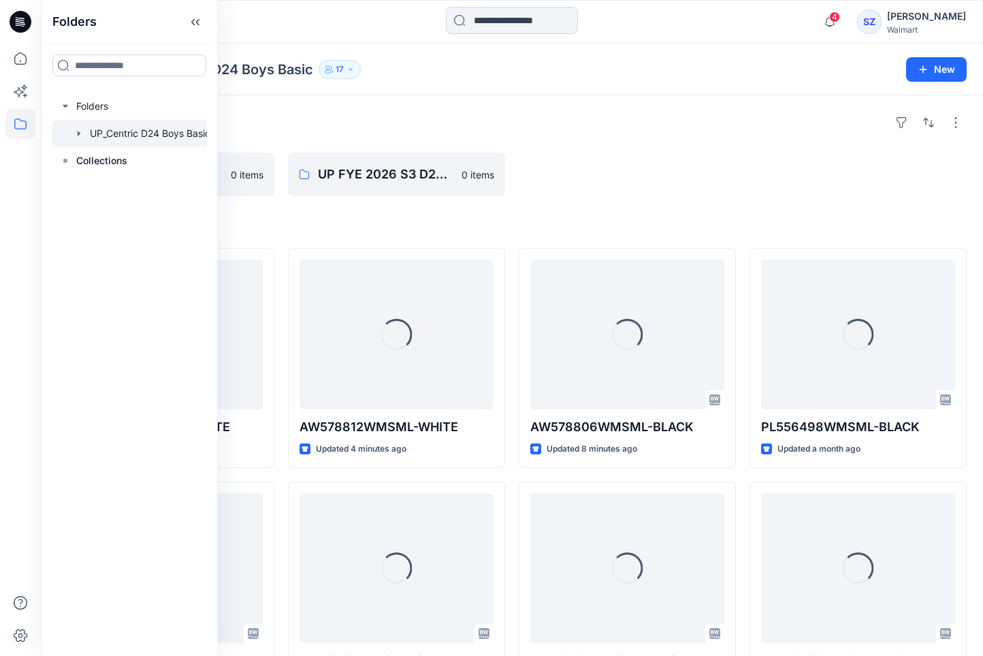
click at [536, 178] on div at bounding box center [627, 175] width 217 height 44
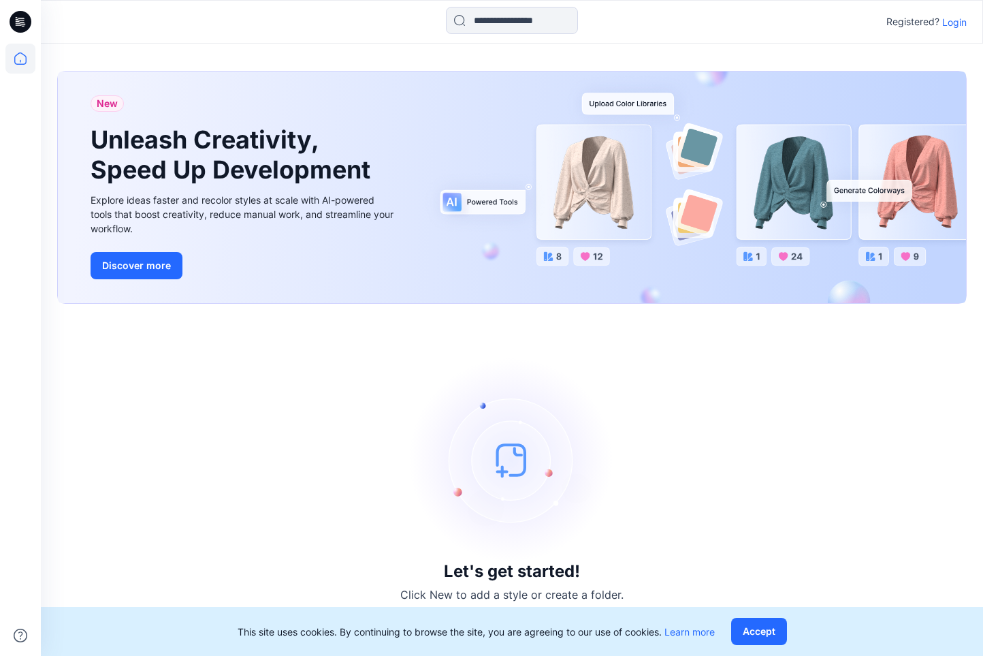
click at [288, 369] on div "Let's get started! Click New to add a style or create a folder." at bounding box center [512, 479] width 910 height 319
click at [18, 53] on icon at bounding box center [20, 58] width 12 height 12
click at [28, 58] on icon at bounding box center [20, 59] width 30 height 30
click at [950, 25] on p "Login" at bounding box center [954, 22] width 25 height 14
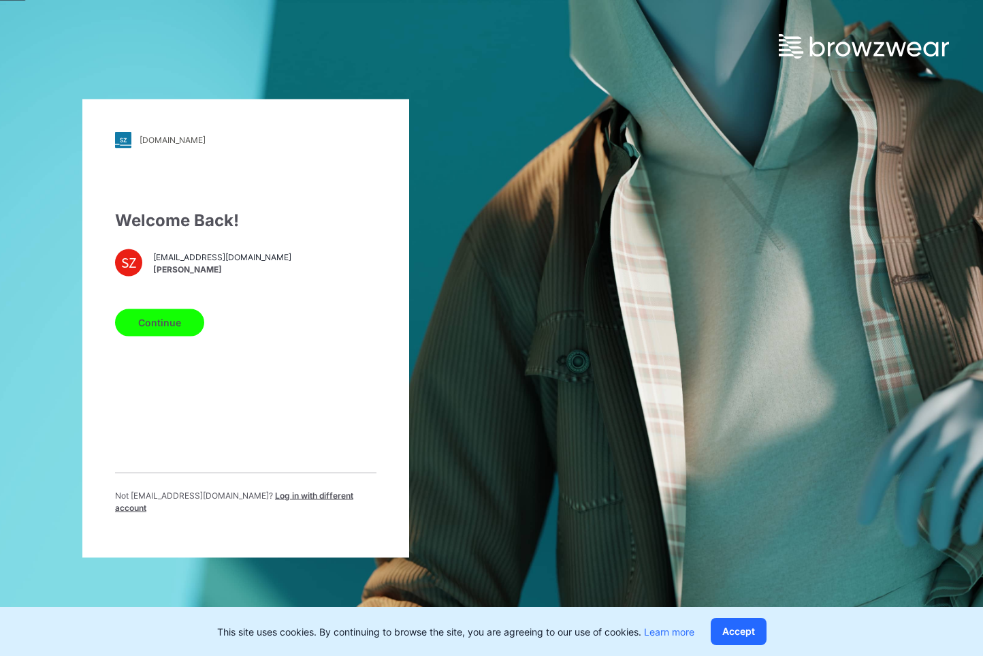
click at [206, 264] on span "shuzhong@centricbrands.com" at bounding box center [222, 257] width 138 height 12
click at [161, 330] on button "Continue" at bounding box center [159, 321] width 89 height 27
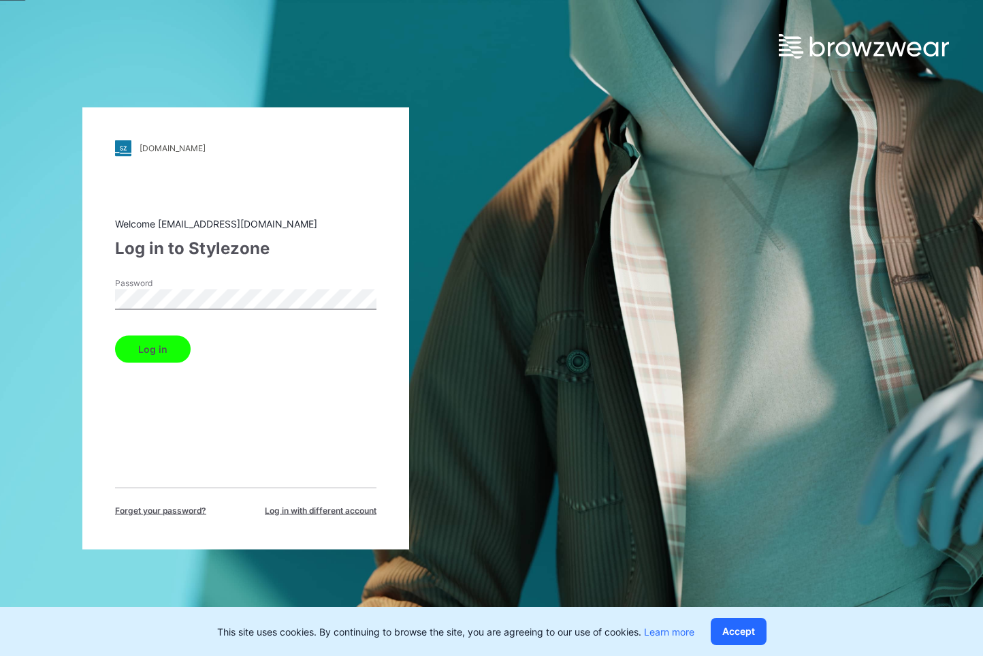
click at [155, 363] on div "Welcome shuzhong@centricbrands.com Log in to Stylezone Password Log in Forget y…" at bounding box center [245, 366] width 261 height 300
click at [157, 357] on button "Log in" at bounding box center [153, 348] width 76 height 27
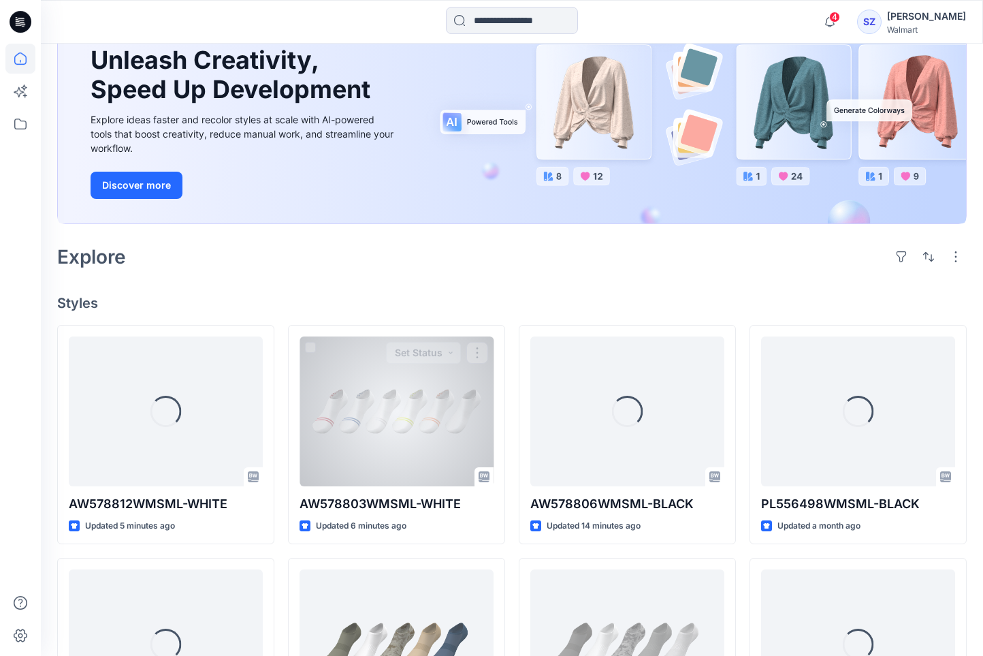
scroll to position [172, 0]
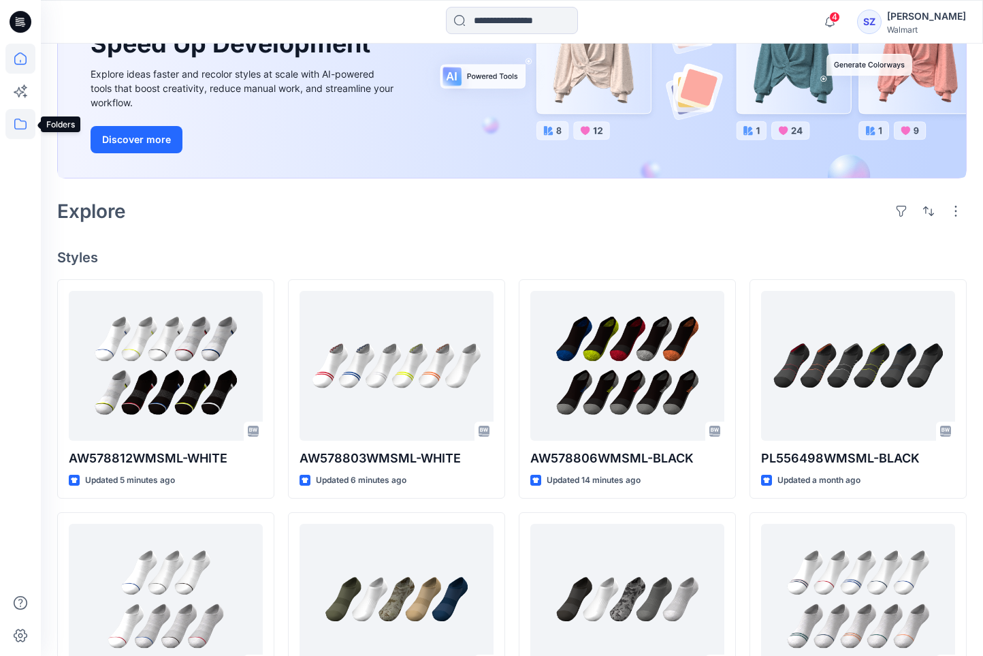
click at [17, 129] on icon at bounding box center [20, 123] width 12 height 11
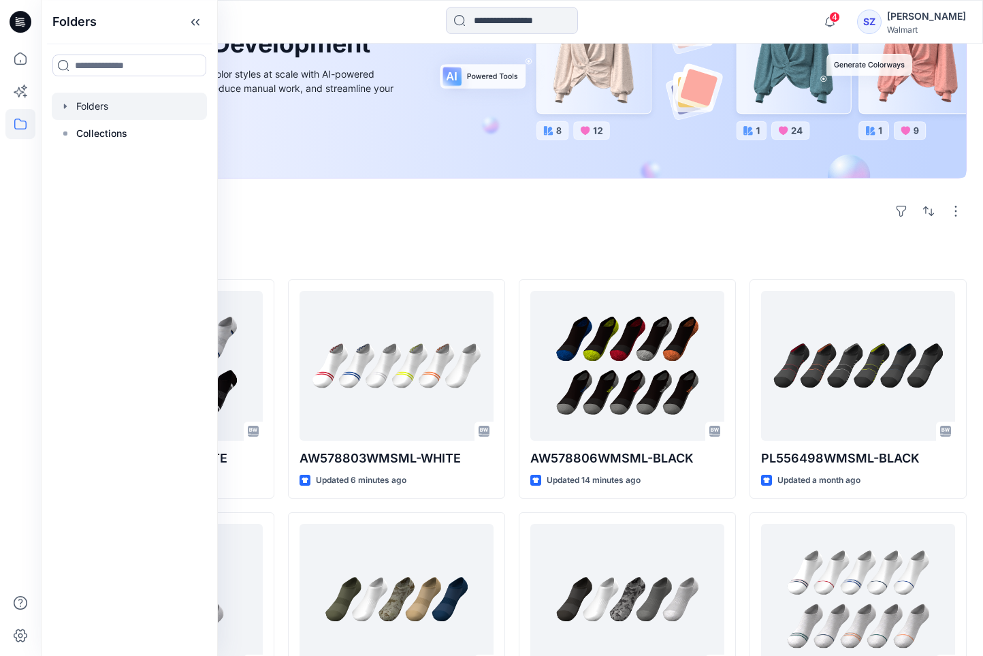
click at [64, 107] on icon "button" at bounding box center [65, 105] width 3 height 5
click at [119, 135] on div at bounding box center [135, 133] width 167 height 27
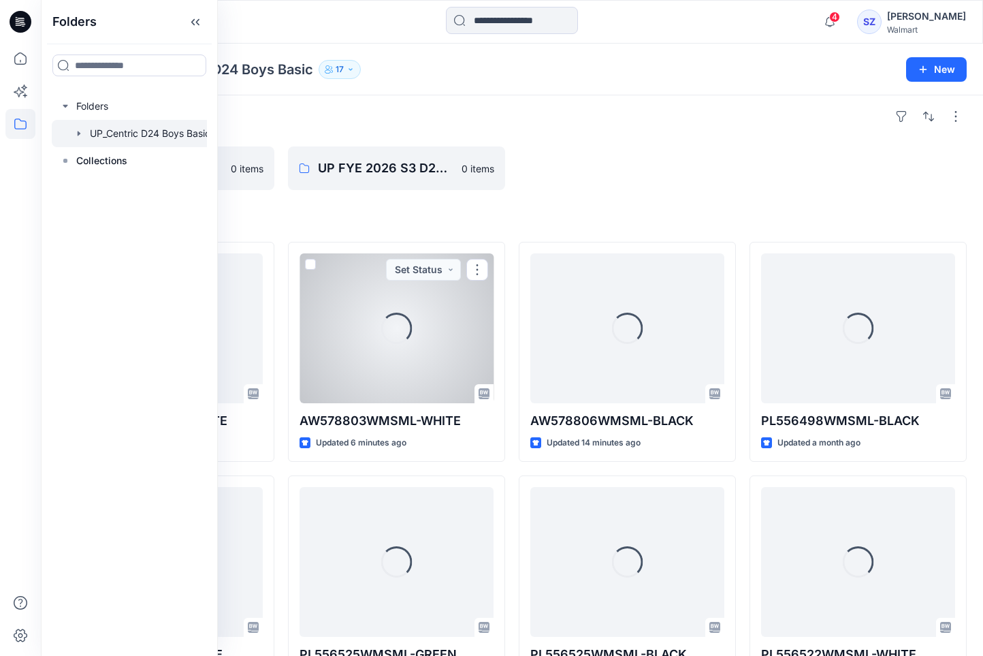
scroll to position [7, 0]
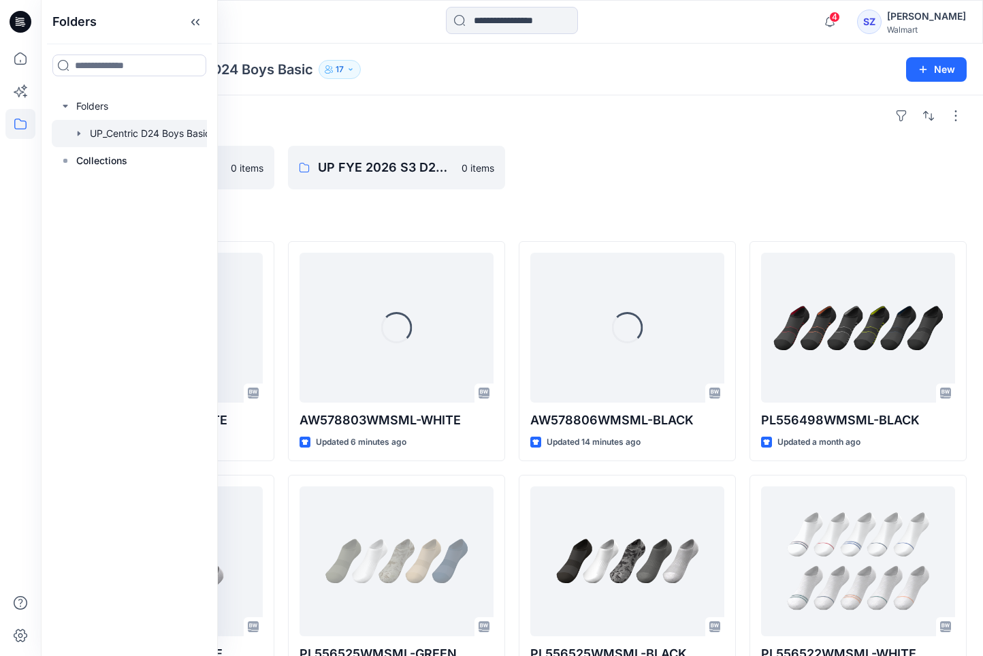
click at [492, 227] on h4 "Styles" at bounding box center [512, 219] width 910 height 16
